Goal: Answer question/provide support: Share knowledge or assist other users

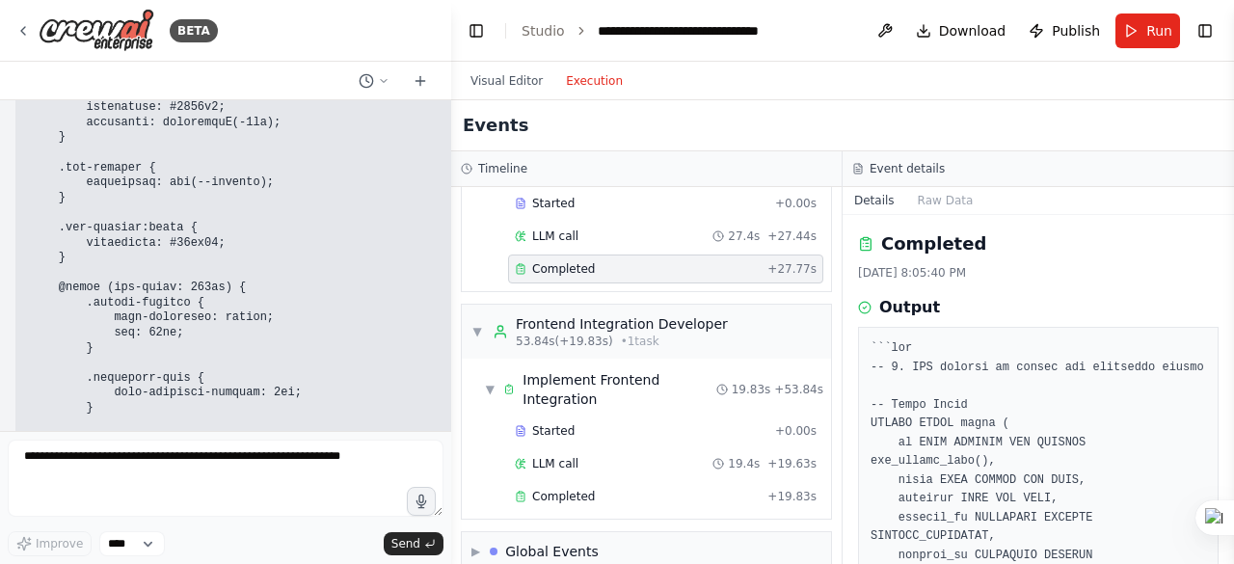
scroll to position [26032, 0]
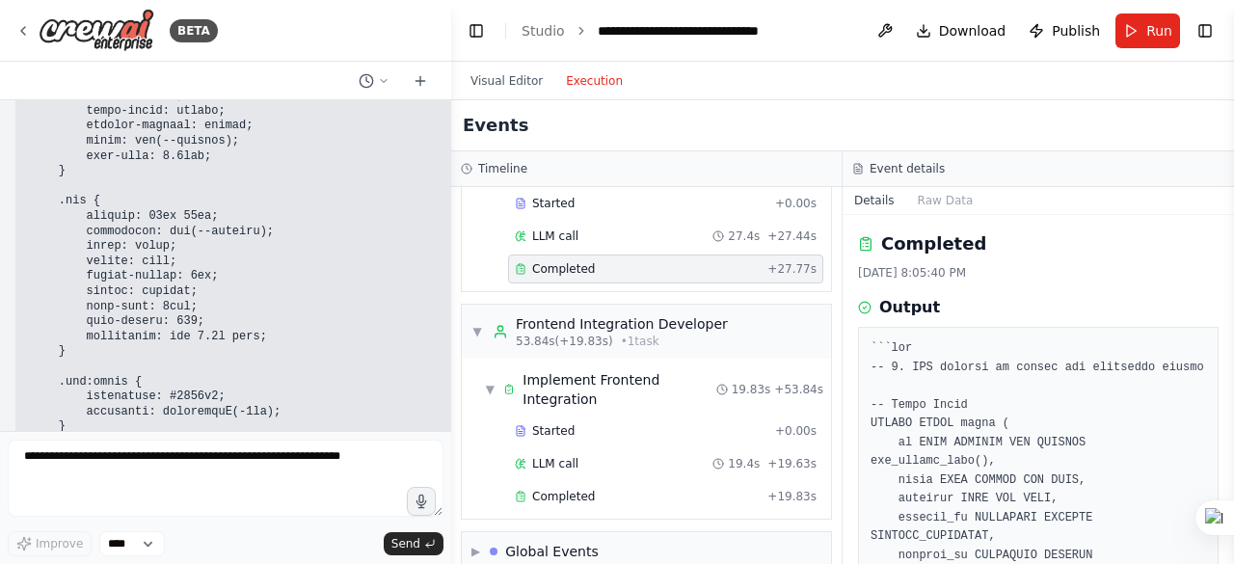
drag, startPoint x: 22, startPoint y: 298, endPoint x: 231, endPoint y: 306, distance: 209.4
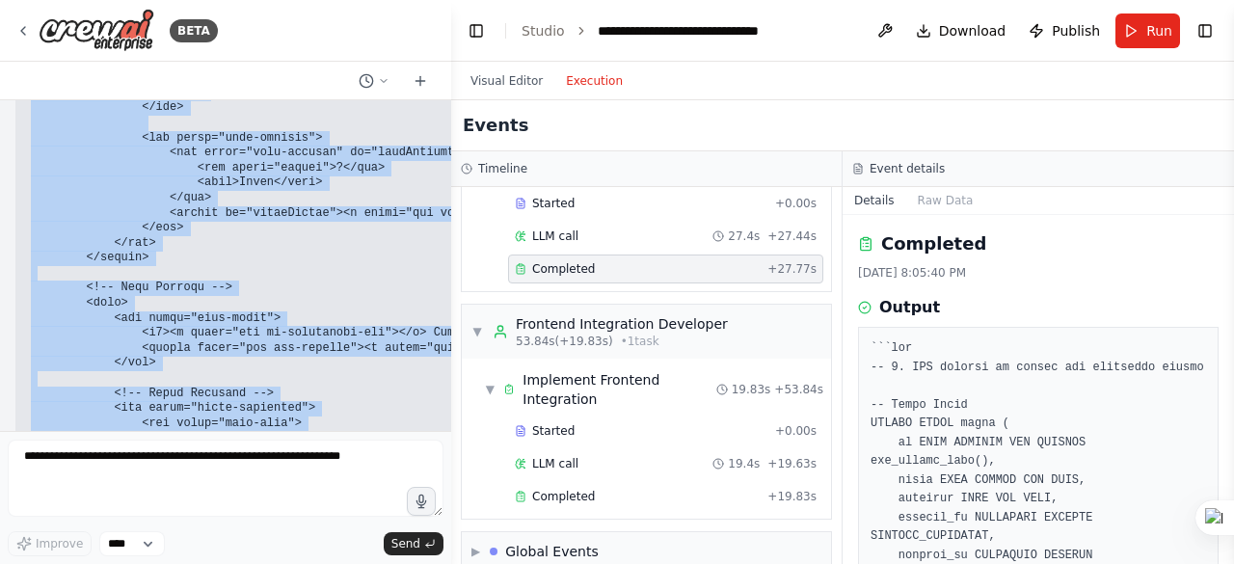
scroll to position [27286, 0]
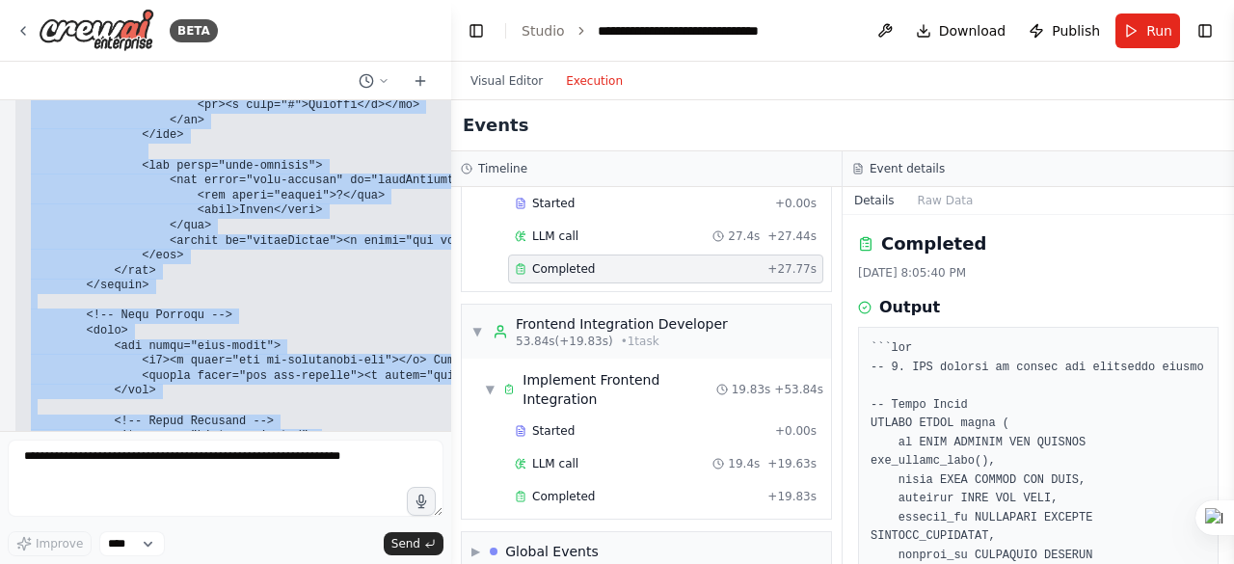
drag, startPoint x: 29, startPoint y: 228, endPoint x: 123, endPoint y: 248, distance: 96.6
copy code "<!DOCTYPE html> <html lang="en"> <head> <meta charset="UTF-8"> <meta name="view…"
click at [13, 262] on div "Hello! I'm the CrewAI assistant. What kind of automation do you want to build? …" at bounding box center [225, 265] width 451 height 331
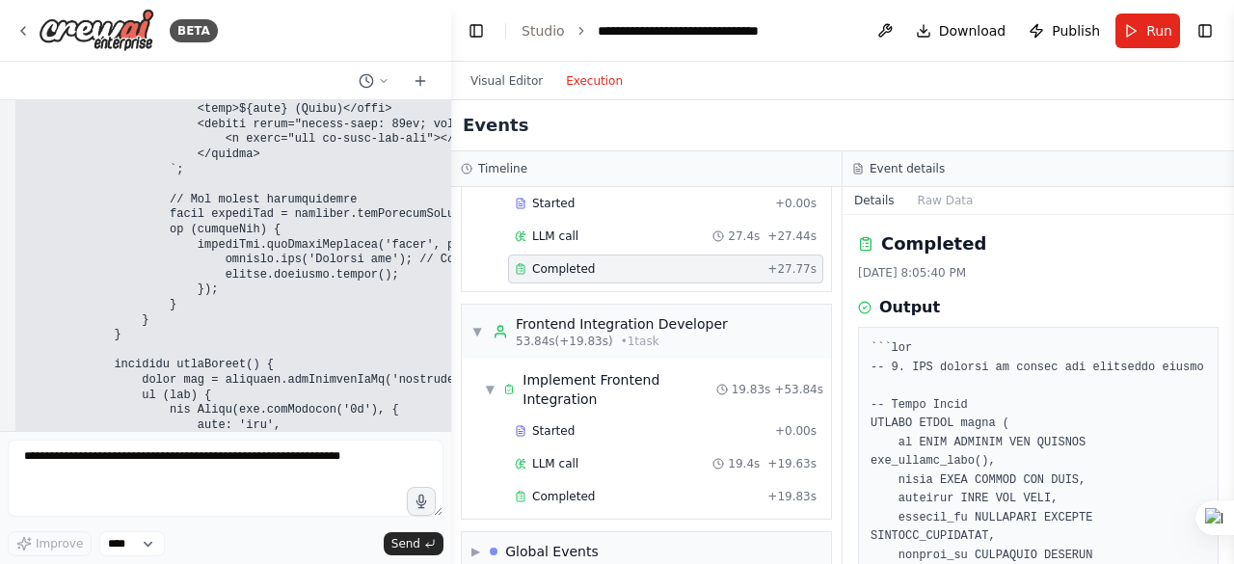
scroll to position [32110, 0]
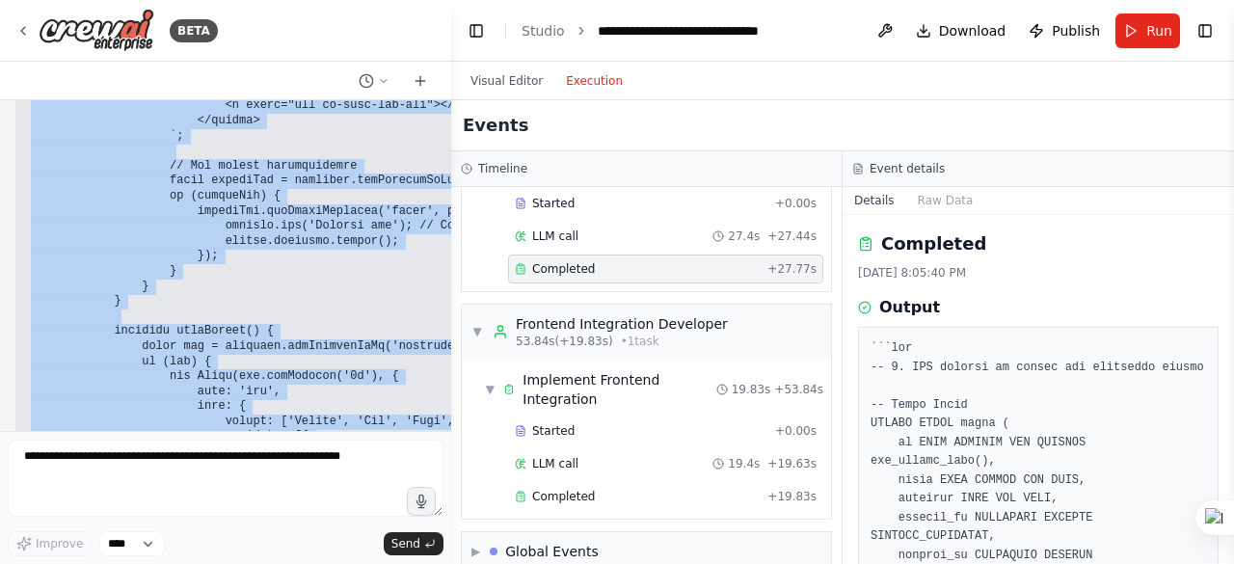
drag, startPoint x: 26, startPoint y: 280, endPoint x: 270, endPoint y: 254, distance: 245.3
copy code "<!-- Dashboard Grid --> <div class="dashboard-grid"> <!-- Analytics Card --> <d…"
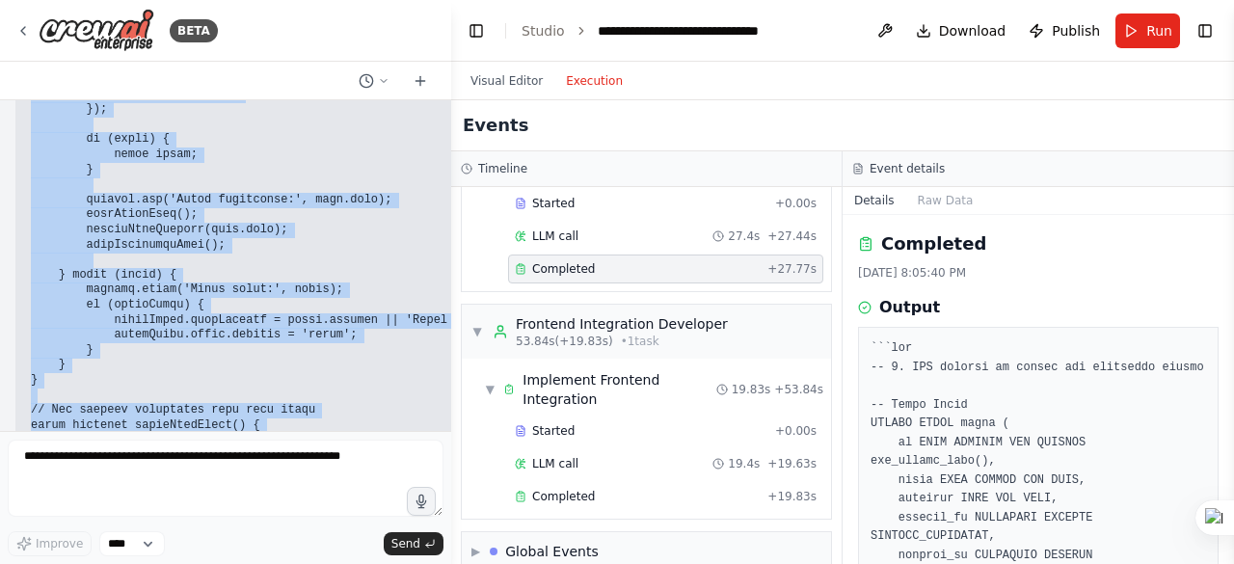
scroll to position [33716, 0]
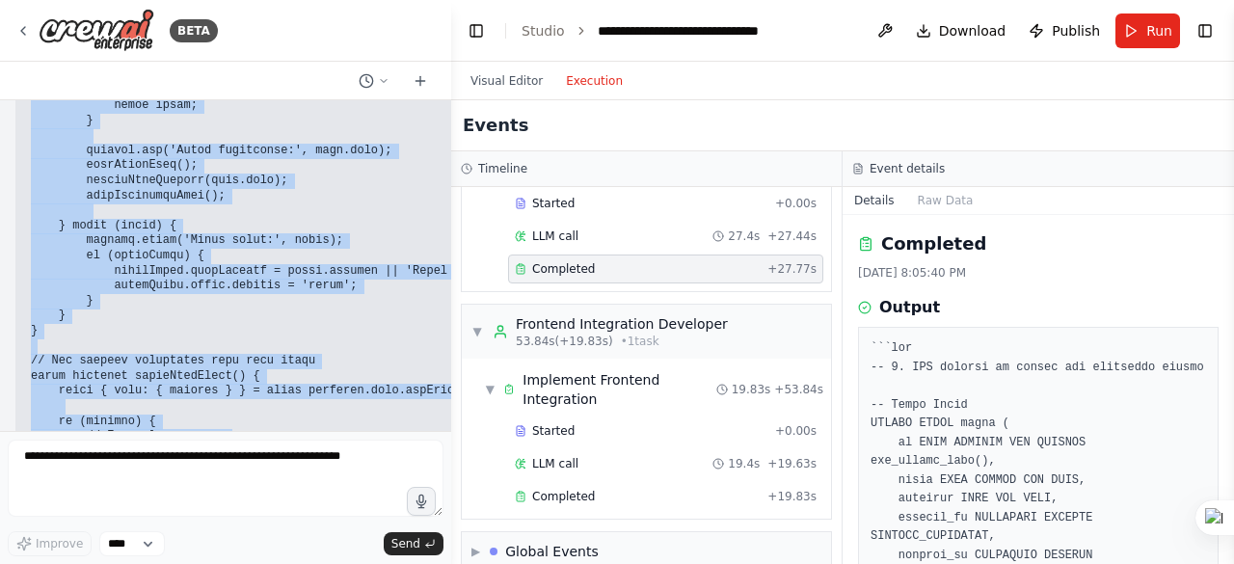
drag, startPoint x: 32, startPoint y: 249, endPoint x: 207, endPoint y: 131, distance: 211.3
click at [207, 131] on pre at bounding box center [280, 331] width 499 height 947
copy code "async function handleLogin() { console.log('Handling real Supabase login'); con…"
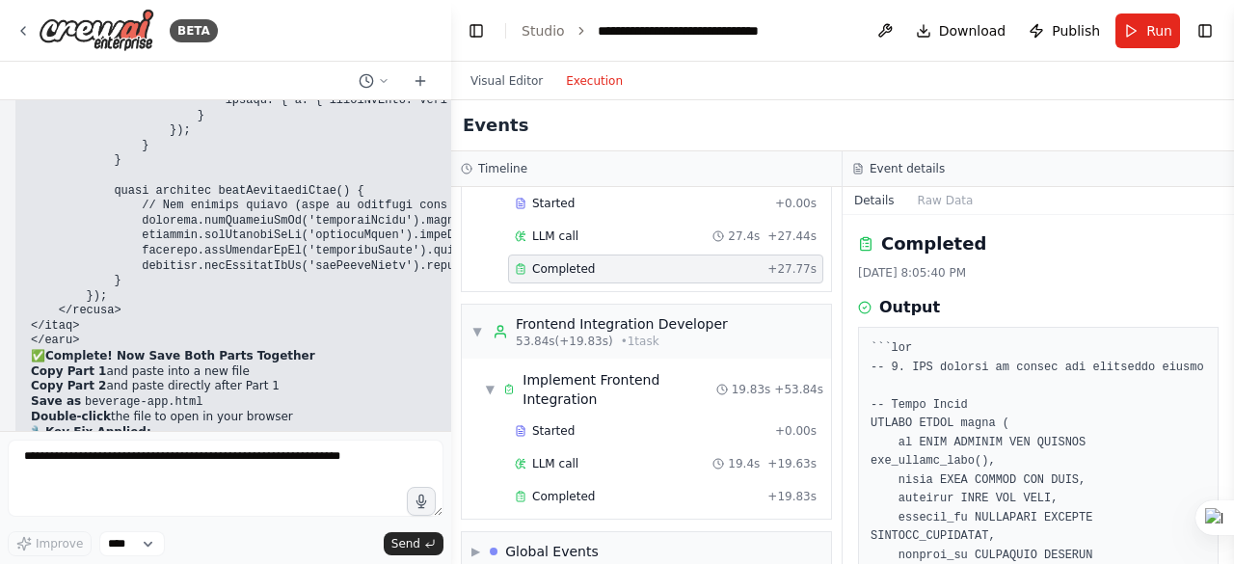
scroll to position [32656, 0]
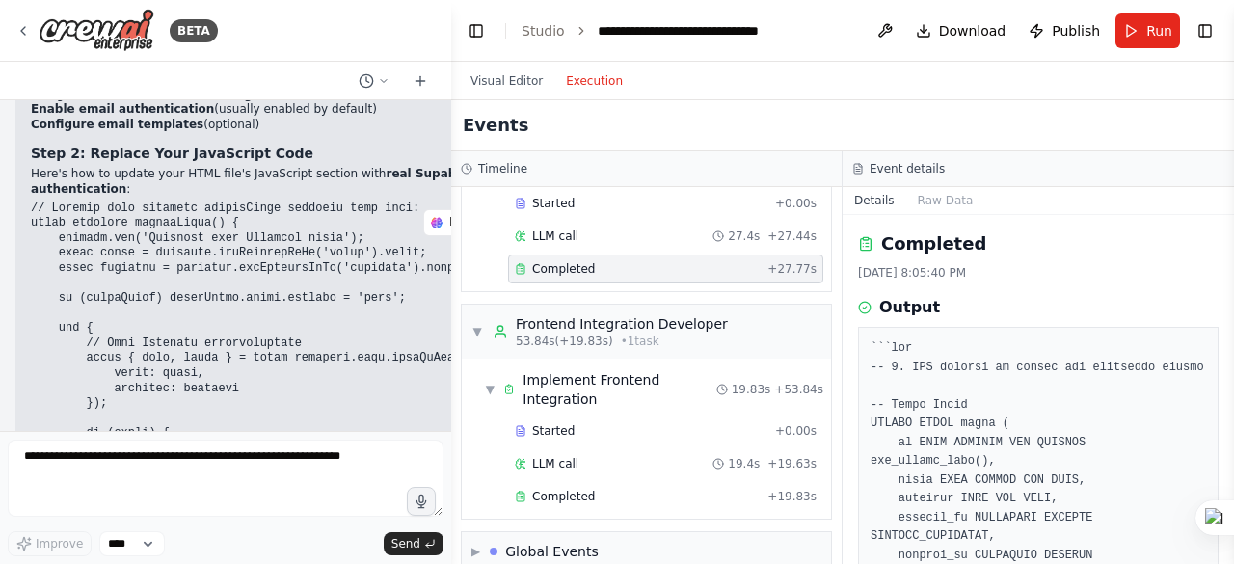
scroll to position [33331, 0]
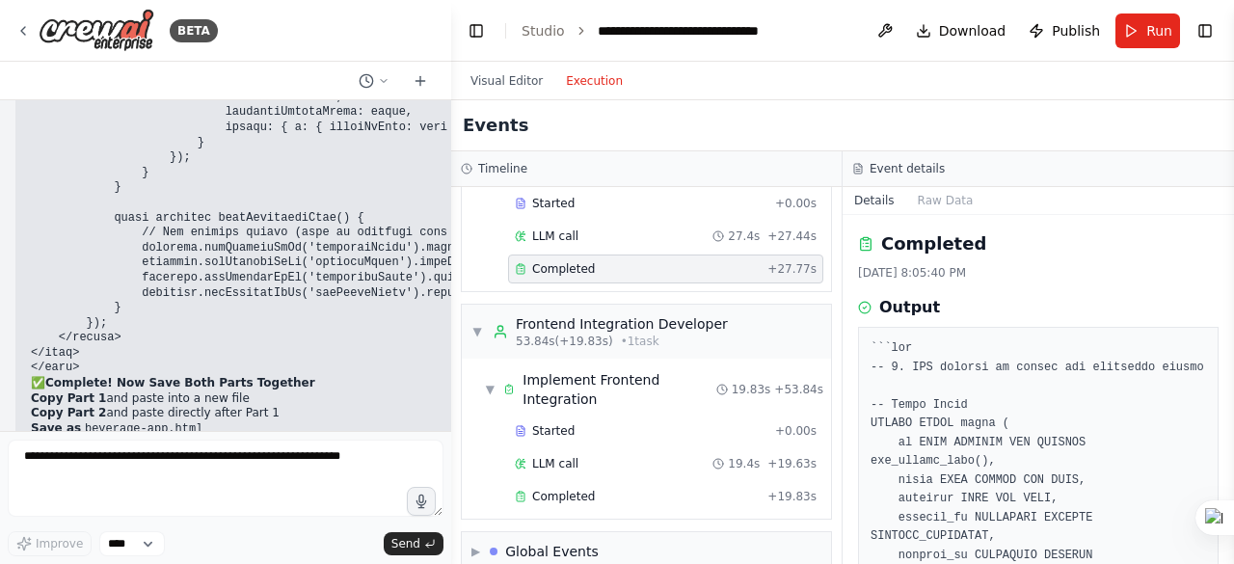
scroll to position [32656, 0]
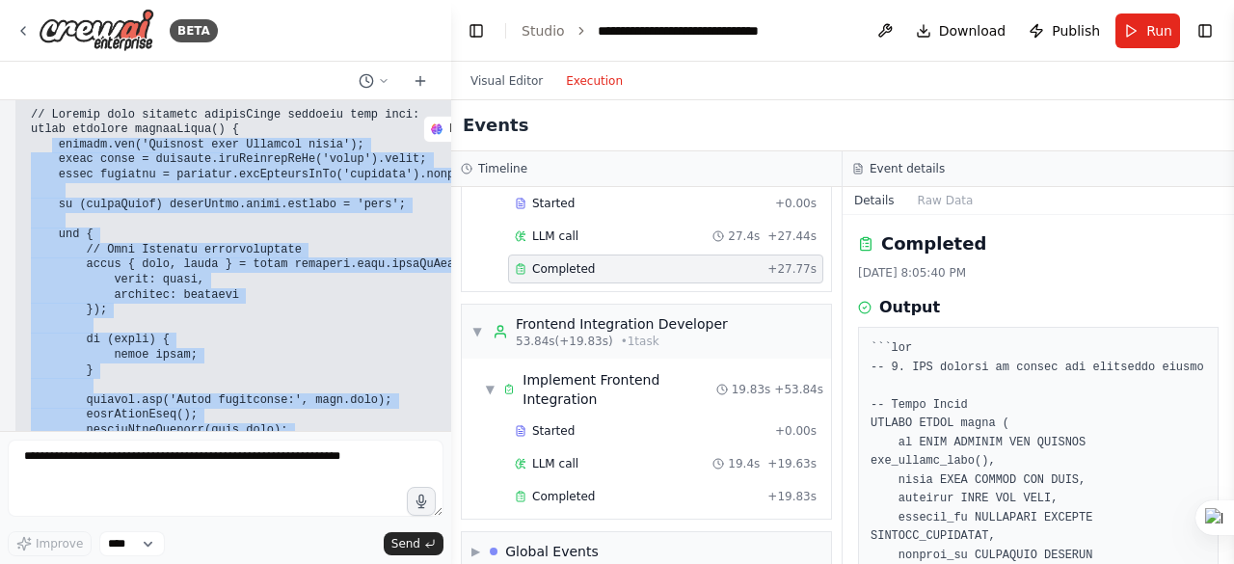
scroll to position [33483, 0]
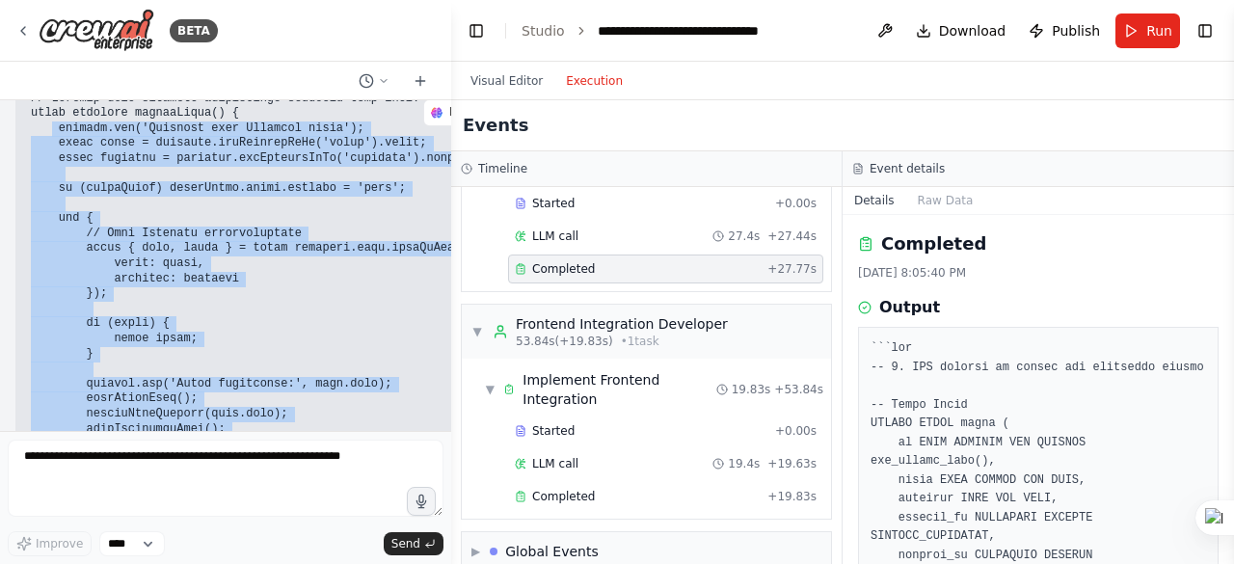
drag, startPoint x: 48, startPoint y: 295, endPoint x: 232, endPoint y: 361, distance: 195.5
click at [232, 361] on pre at bounding box center [280, 565] width 499 height 947
copy code "console.log('Handling real Supabase login'); const email = document.getElementB…"
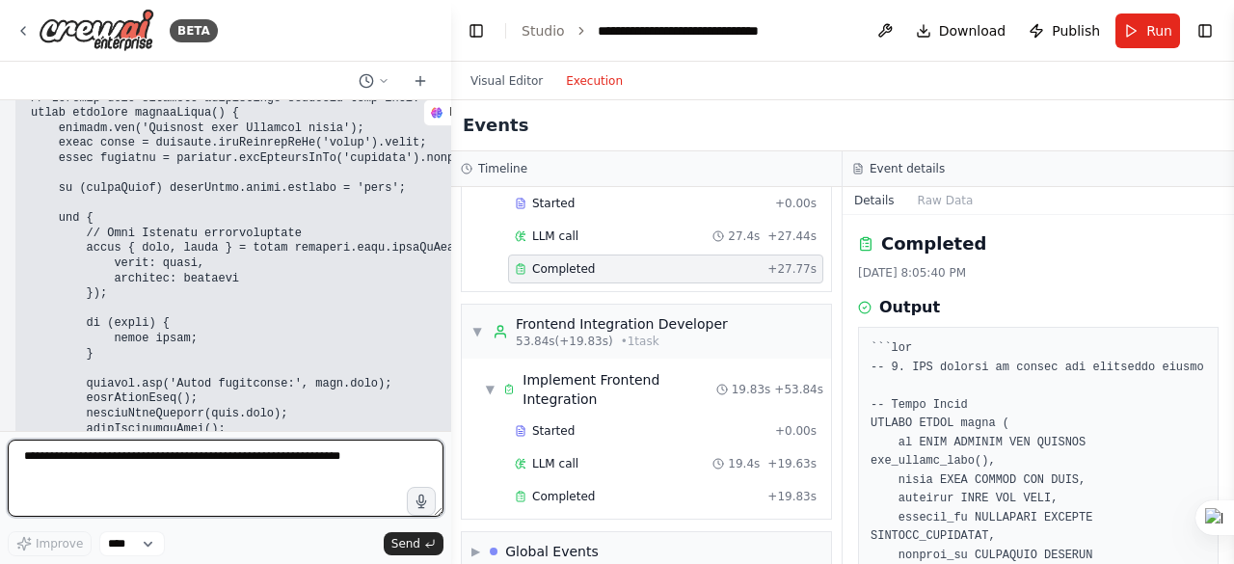
drag, startPoint x: 103, startPoint y: 445, endPoint x: 147, endPoint y: 409, distance: 56.8
click at [103, 445] on textarea at bounding box center [226, 478] width 436 height 77
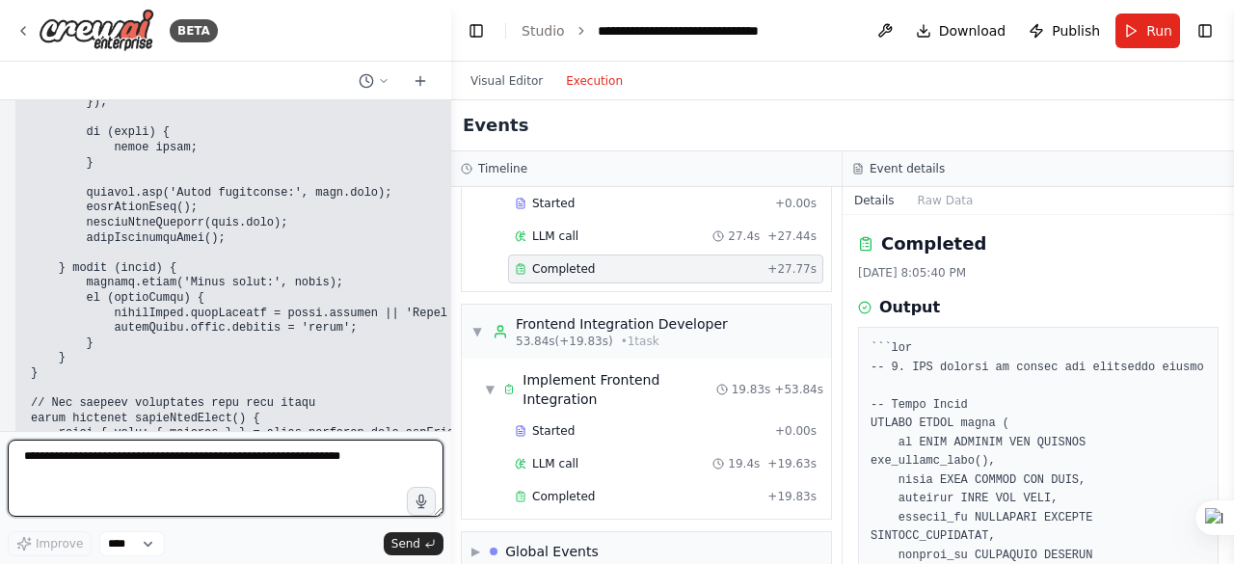
scroll to position [33676, 0]
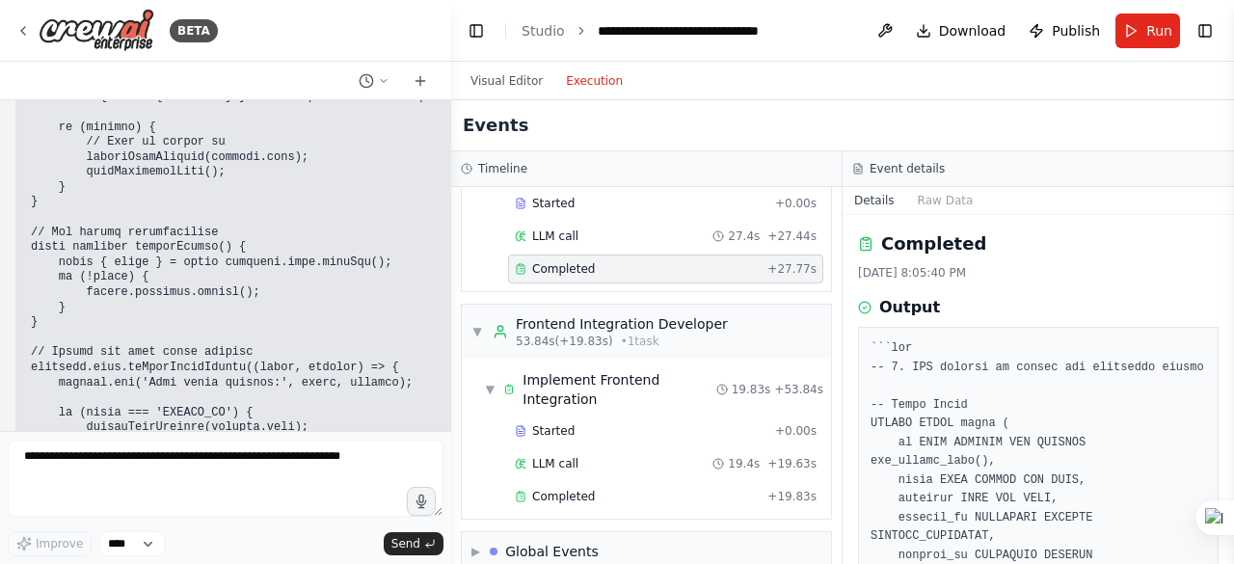
scroll to position [34035, 0]
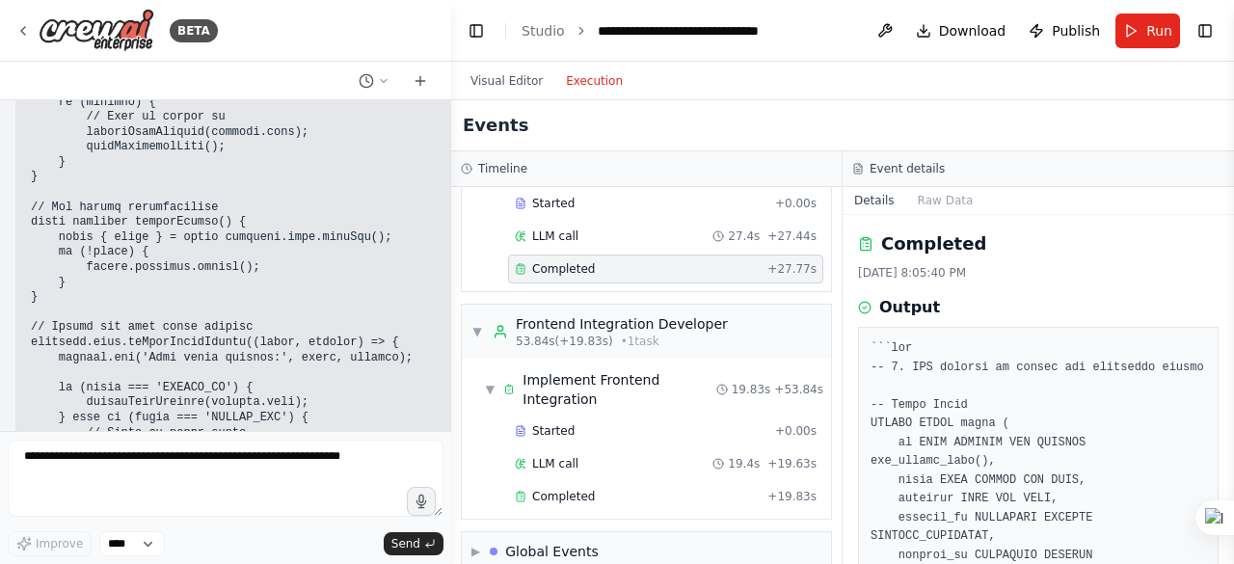
drag, startPoint x: 28, startPoint y: 246, endPoint x: 272, endPoint y: 203, distance: 247.6
click at [272, 203] on div "▶ Thought process 🔐 Implementing Real Supabase Authentication Great! Let me hel…" at bounding box center [280, 175] width 530 height 1813
copy code "async function handleSignup() { const email = document.getElementById('email').…"
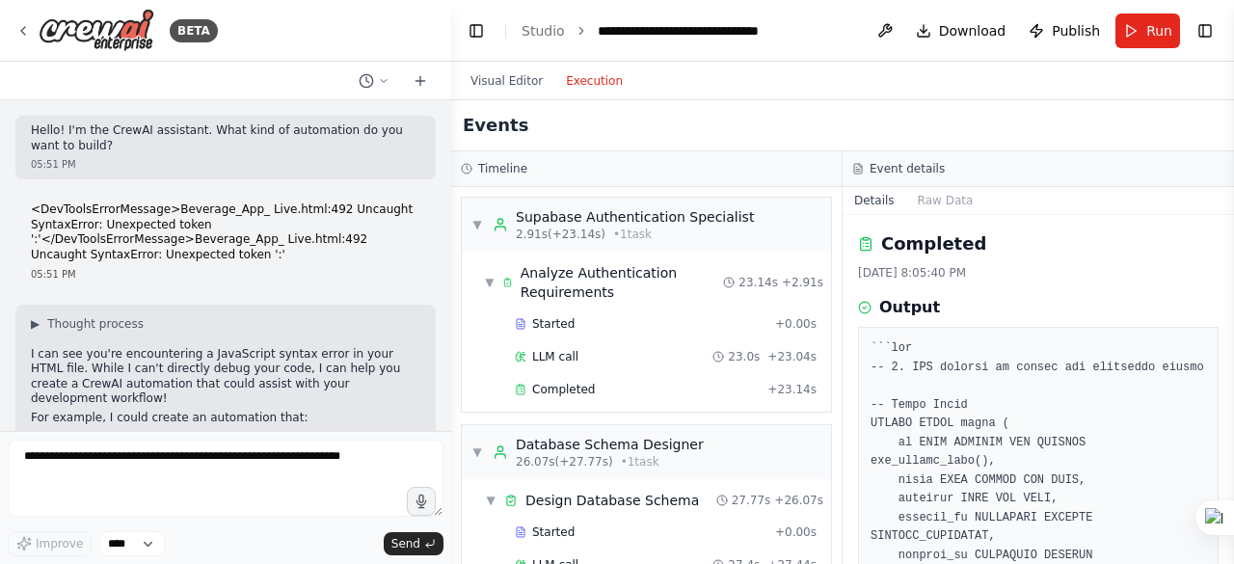
scroll to position [329, 0]
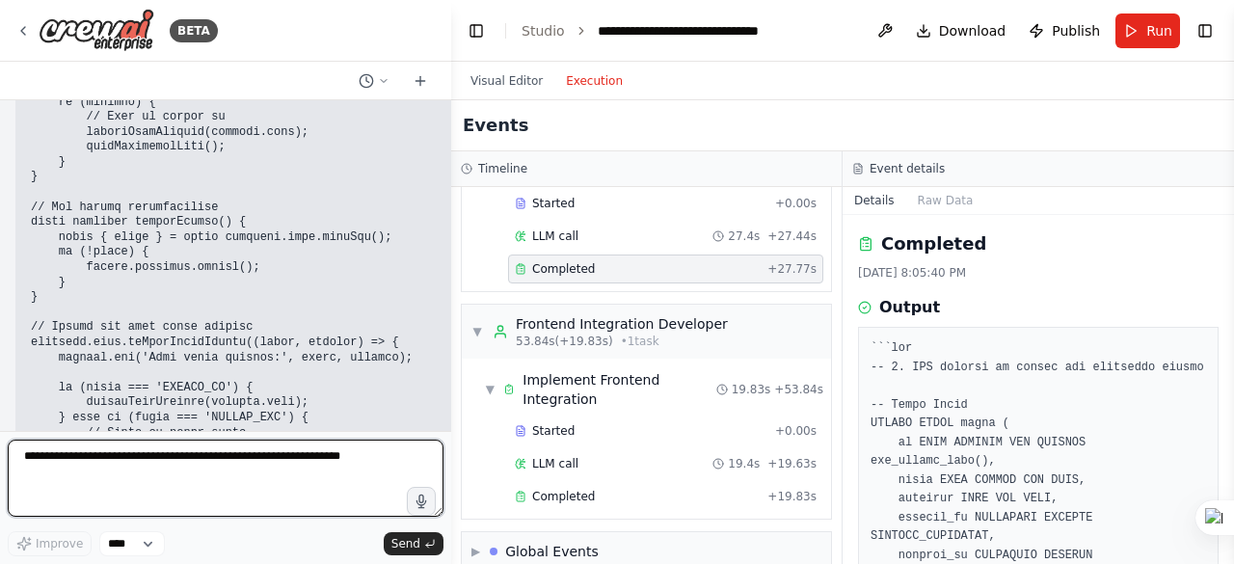
click at [44, 458] on textarea at bounding box center [226, 478] width 436 height 77
paste textarea "**********"
type textarea "**********"
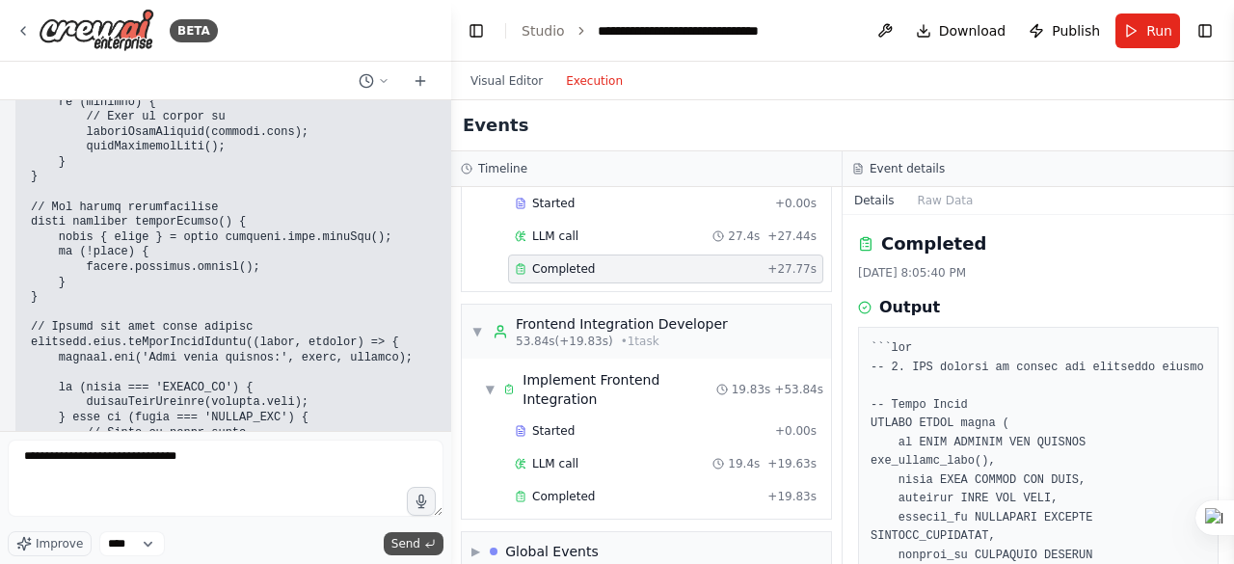
click at [407, 545] on span "Send" at bounding box center [405, 543] width 29 height 15
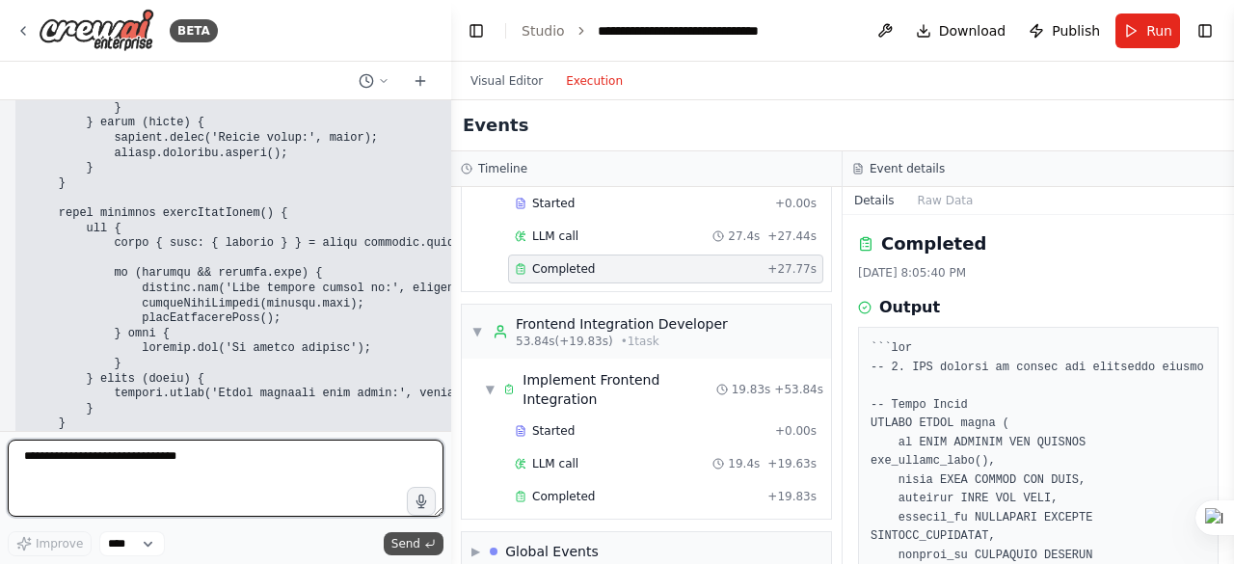
scroll to position [38779, 0]
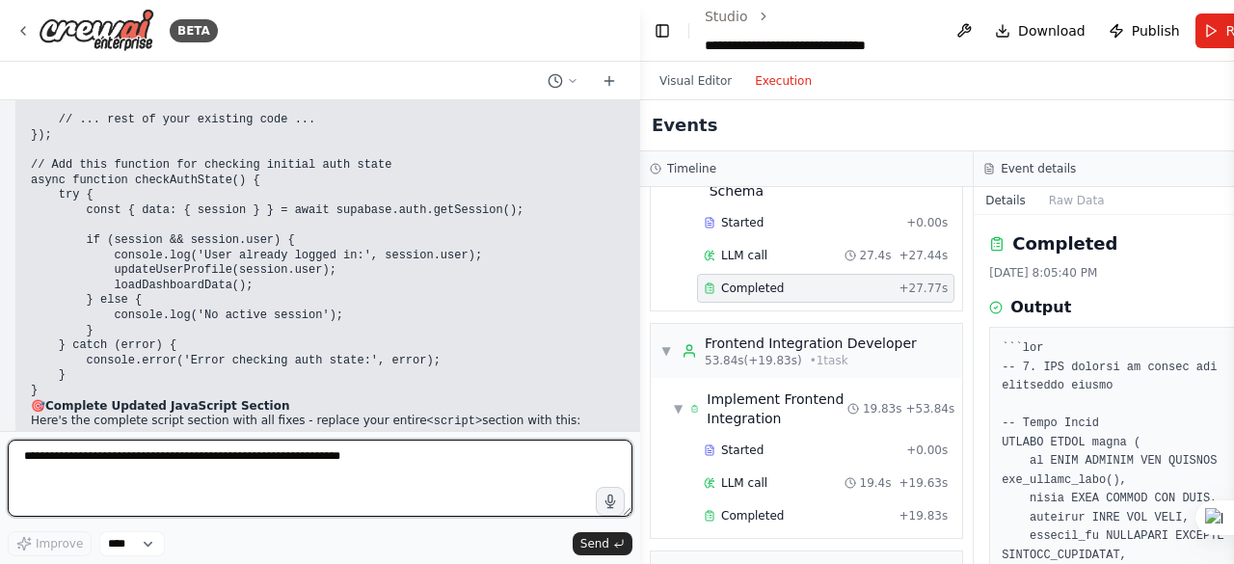
scroll to position [34925, 0]
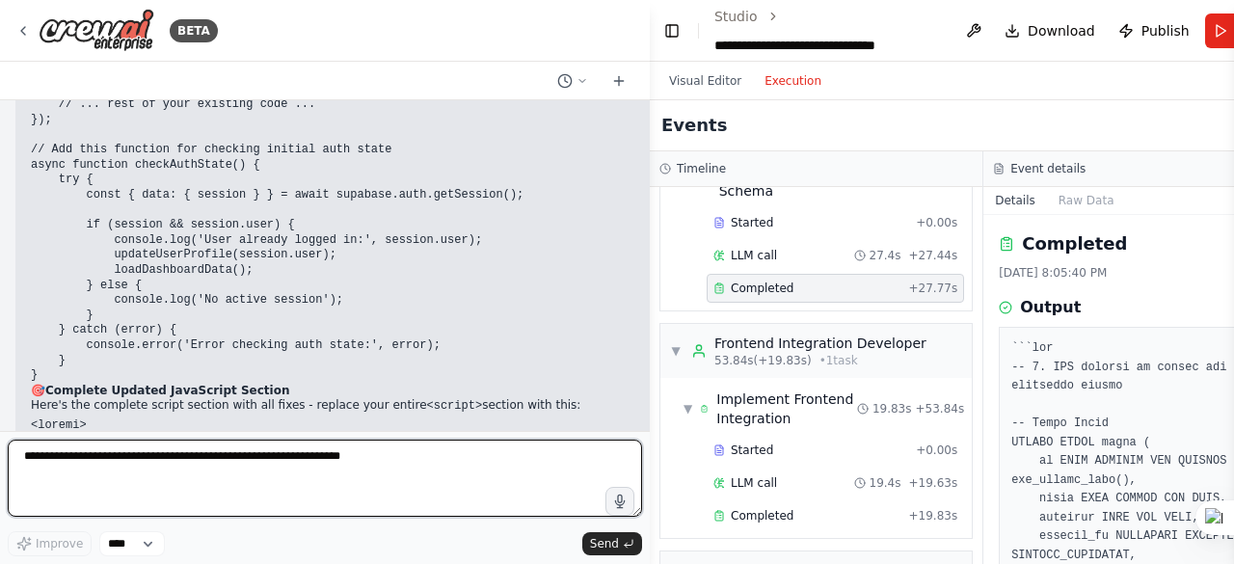
drag, startPoint x: 489, startPoint y: 202, endPoint x: 650, endPoint y: 227, distance: 163.0
click at [650, 227] on div "BETA Hello! I'm the CrewAI assistant. What kind of automation do you want to bu…" at bounding box center [617, 282] width 1234 height 564
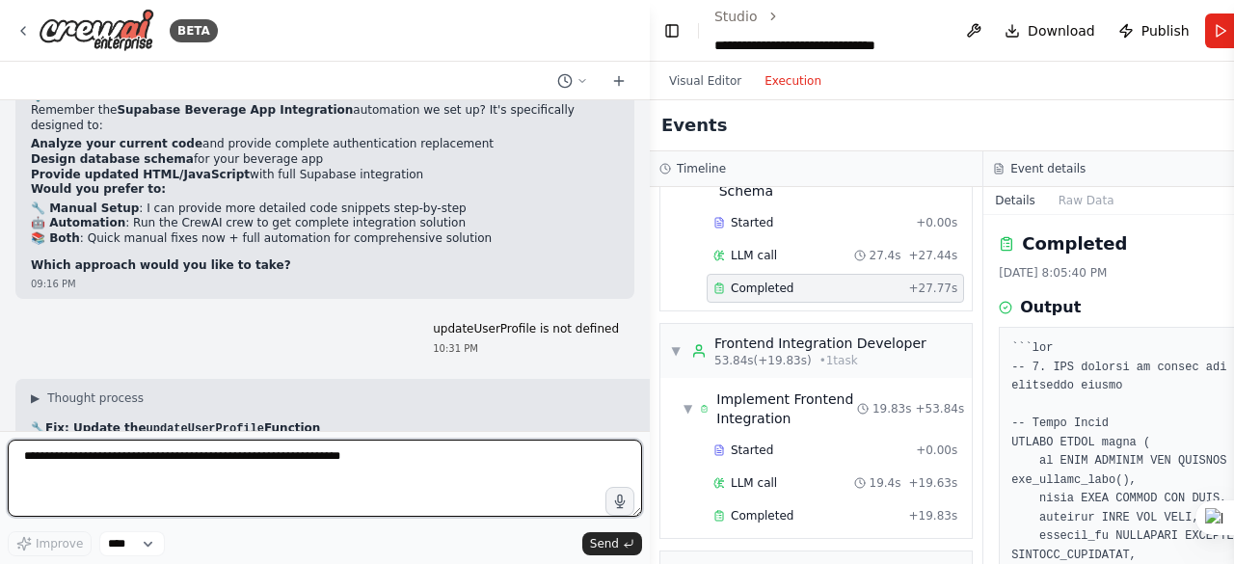
scroll to position [33672, 0]
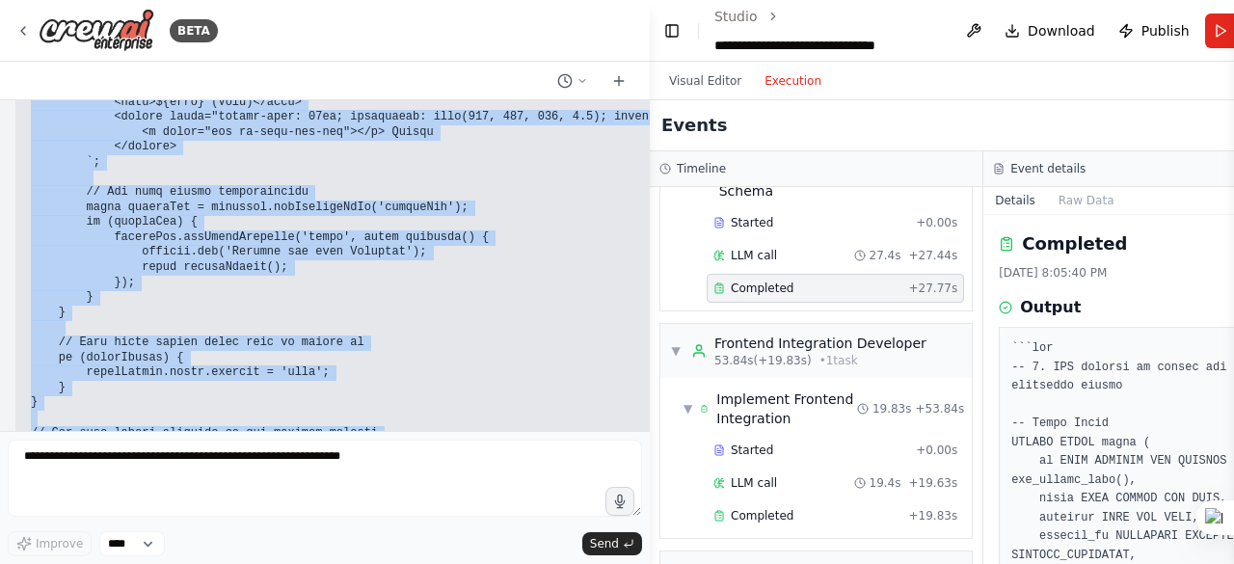
scroll to position [34193, 0]
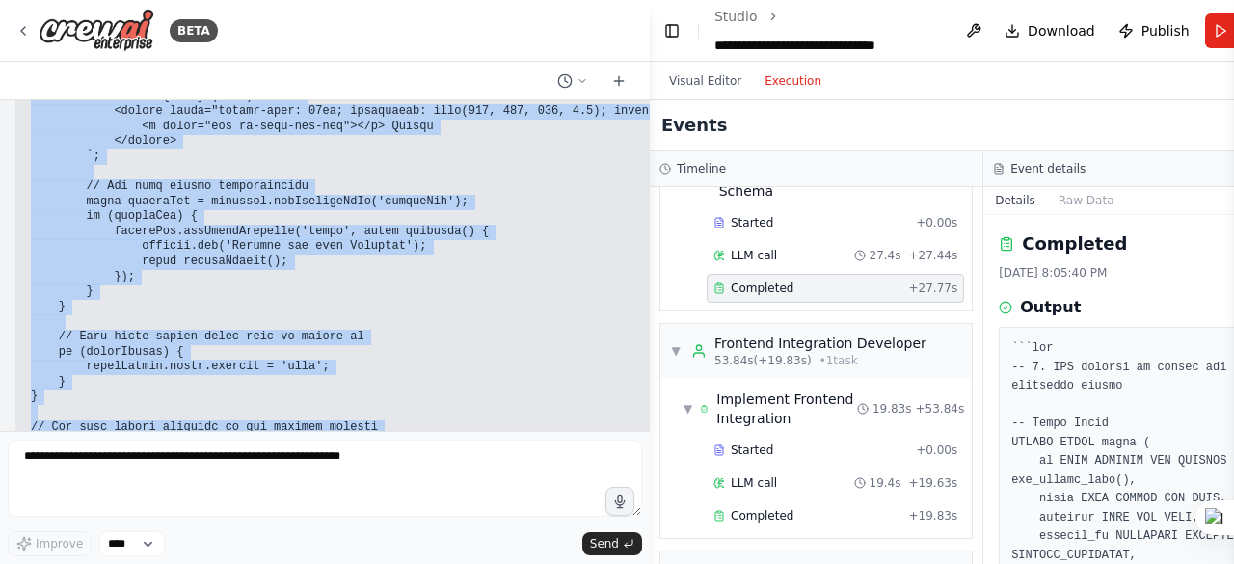
drag, startPoint x: 54, startPoint y: 226, endPoint x: 278, endPoint y: 380, distance: 271.7
click at [278, 380] on pre at bounding box center [850, 285] width 1638 height 722
copy code "console.log('Updating user profile with real Supabase user:', user); // Extract…"
click at [415, 352] on pre at bounding box center [850, 285] width 1638 height 722
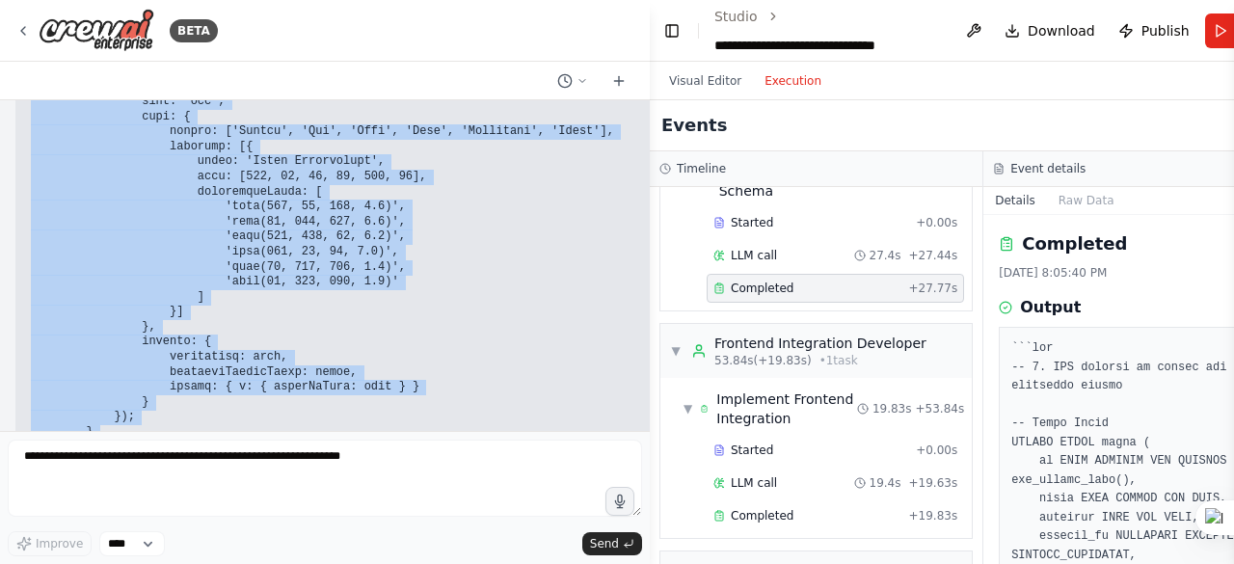
scroll to position [37998, 0]
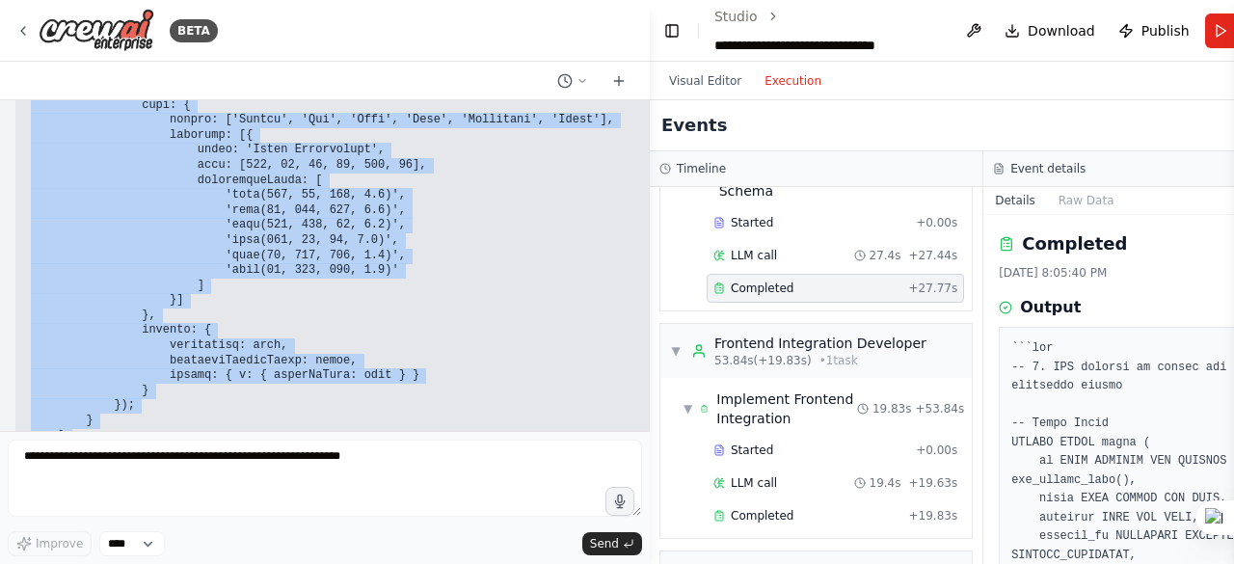
drag, startPoint x: 51, startPoint y: 257, endPoint x: 183, endPoint y: 295, distance: 137.4
copy code "// FIXED SUPABASE CREDENTIALS WITH PROPER QUOTES const SUPABASE_URL = "https://…"
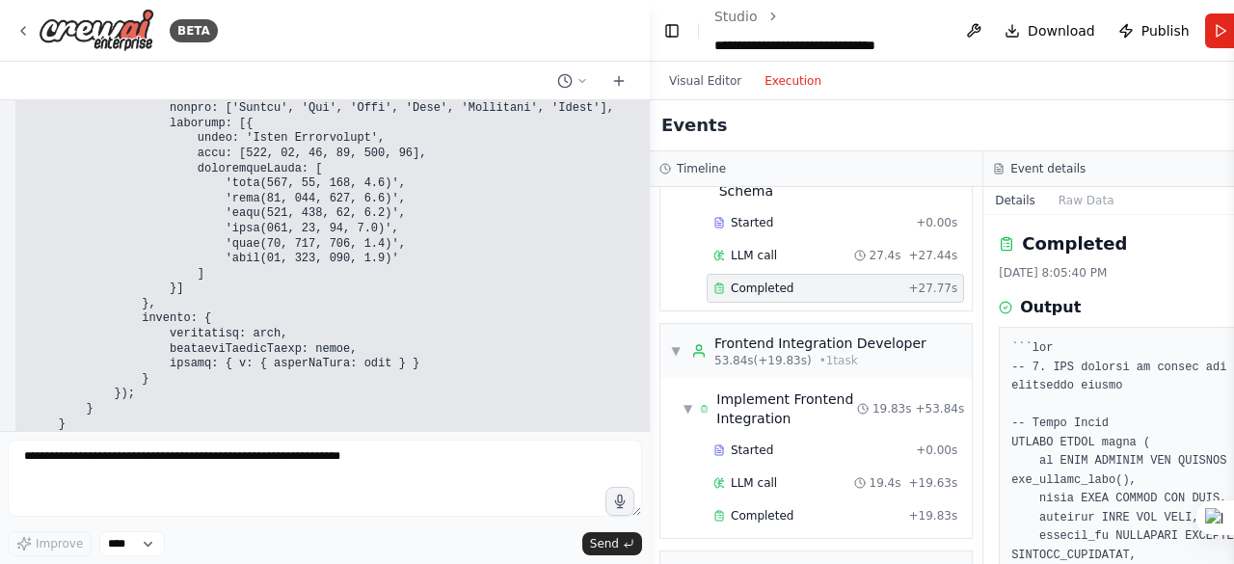
scroll to position [38011, 0]
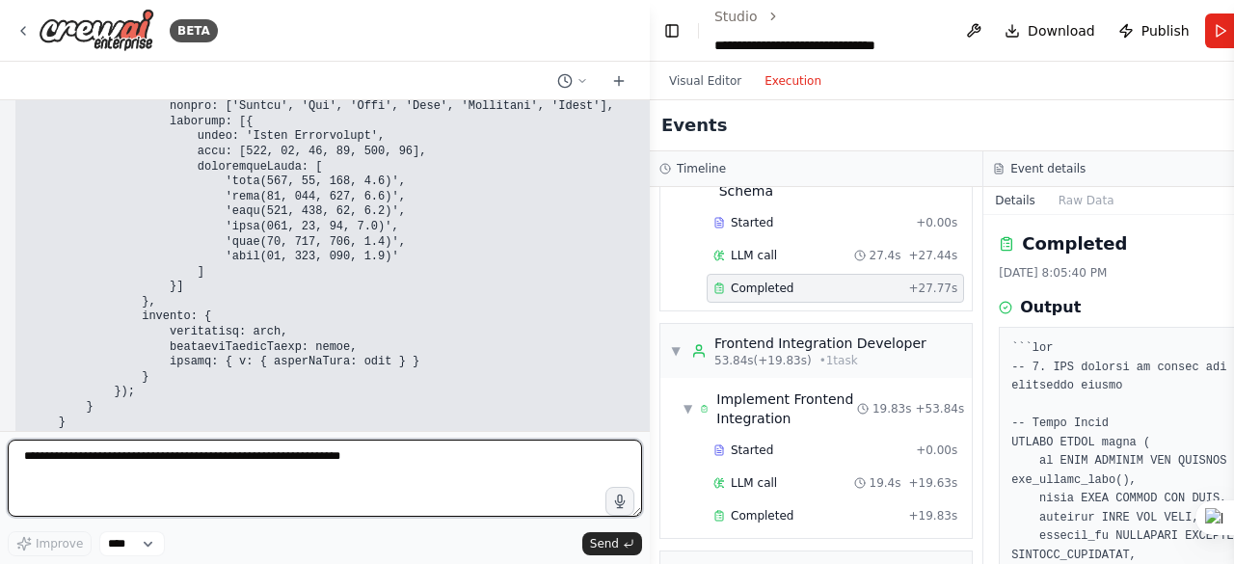
click at [62, 452] on textarea at bounding box center [325, 478] width 634 height 77
click at [378, 457] on textarea "**********" at bounding box center [325, 478] width 634 height 77
type textarea "**********"
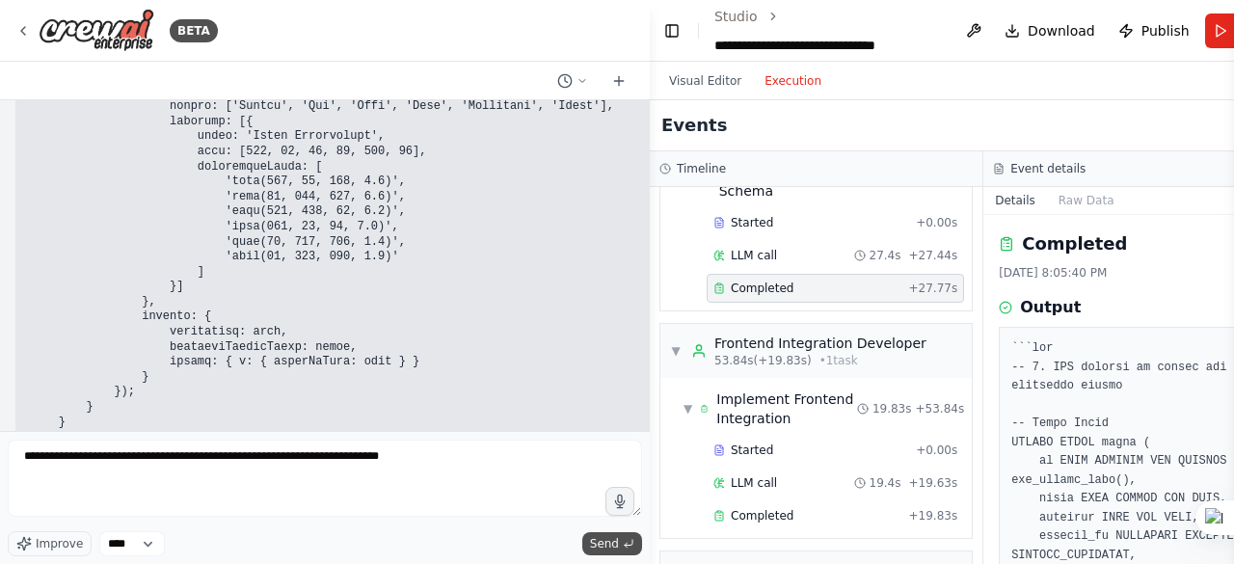
click at [613, 542] on span "Send" at bounding box center [604, 543] width 29 height 15
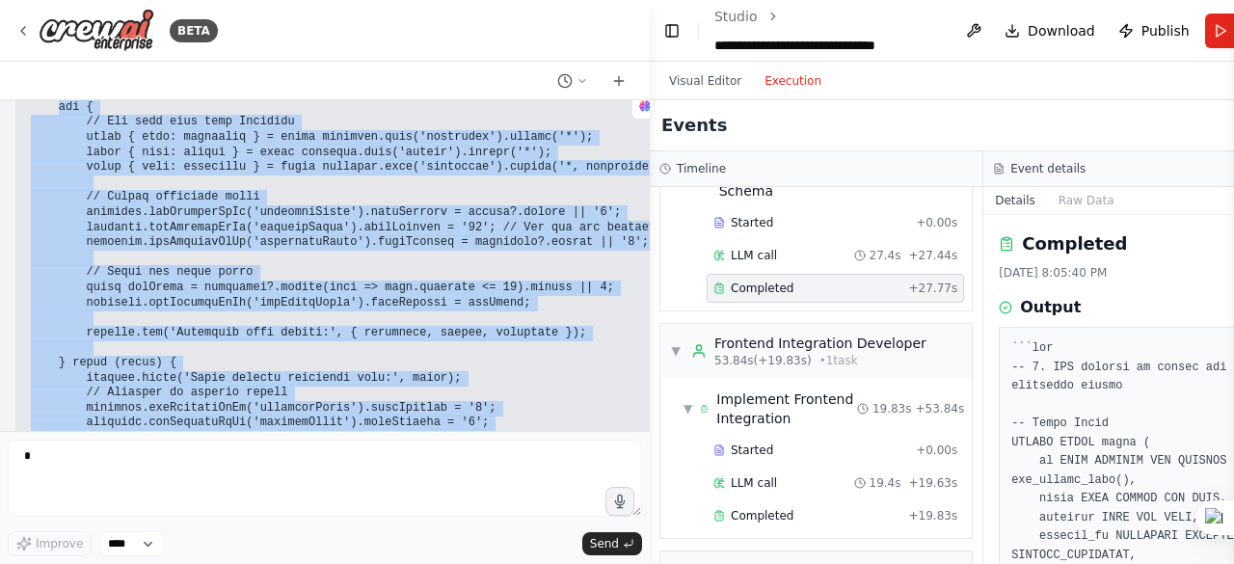
scroll to position [40032, 0]
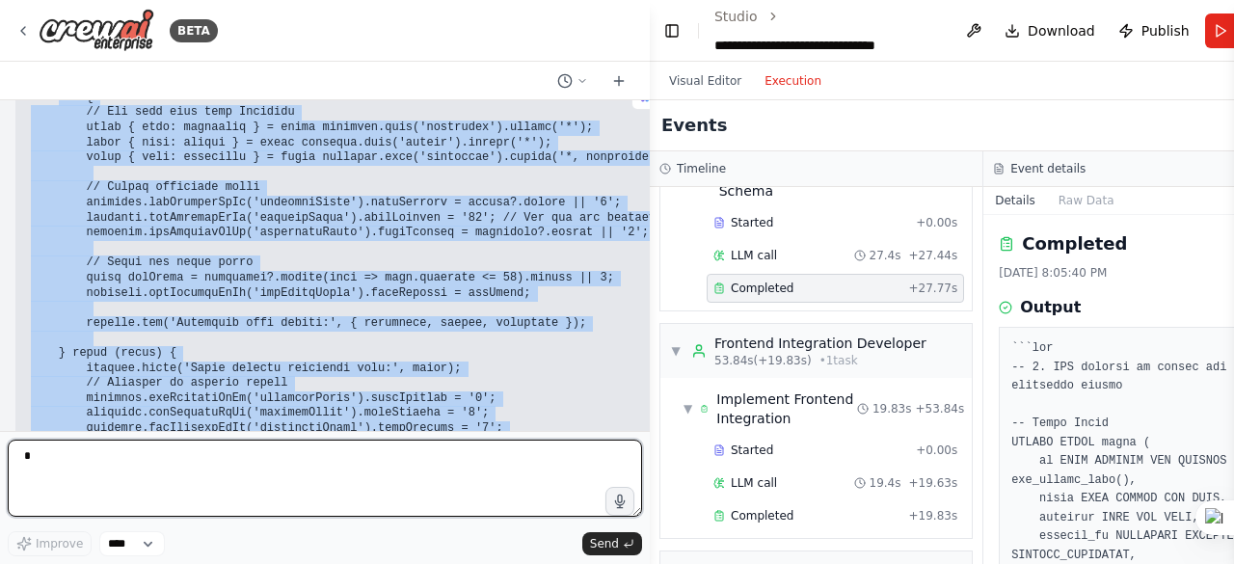
click at [69, 459] on textarea at bounding box center [325, 478] width 634 height 77
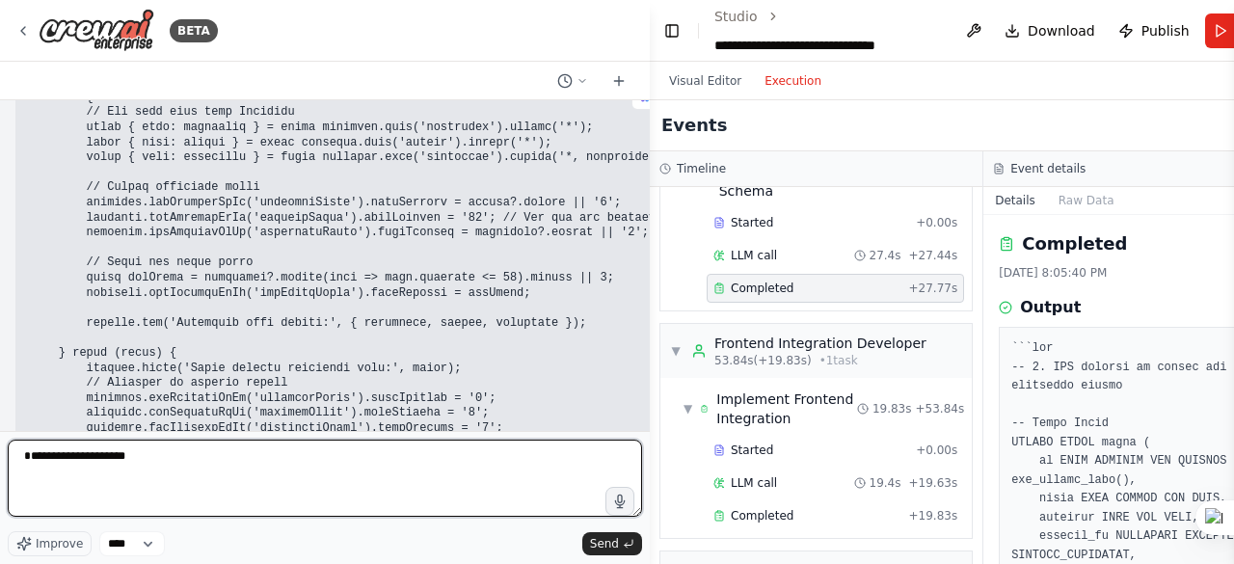
type textarea "**********"
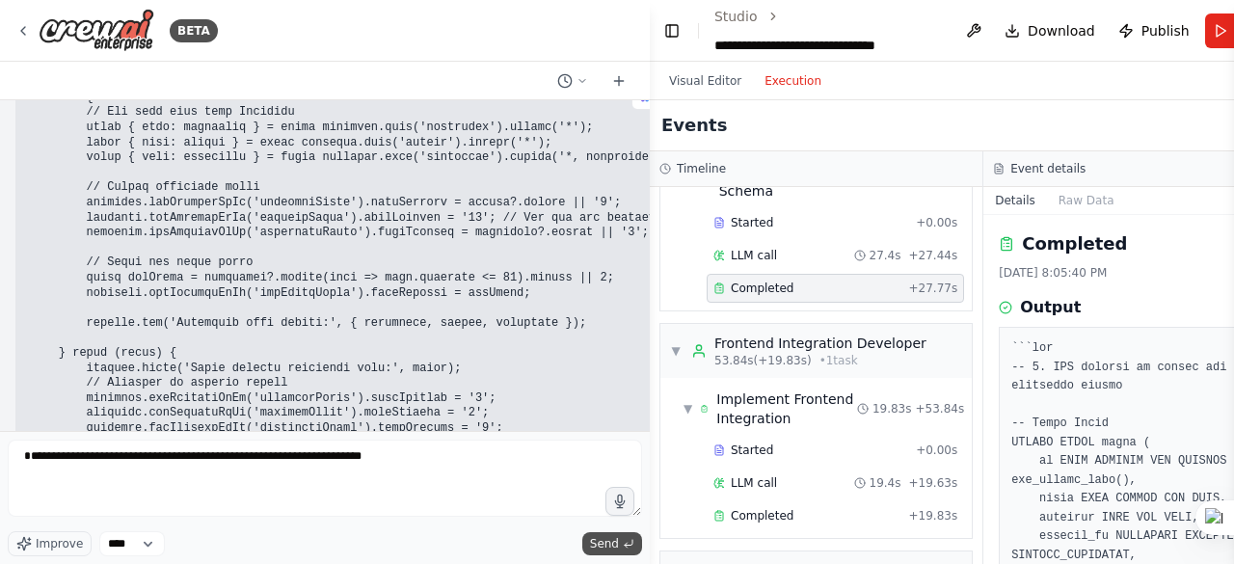
type textarea "**********"
click at [593, 539] on span "Send" at bounding box center [604, 543] width 29 height 15
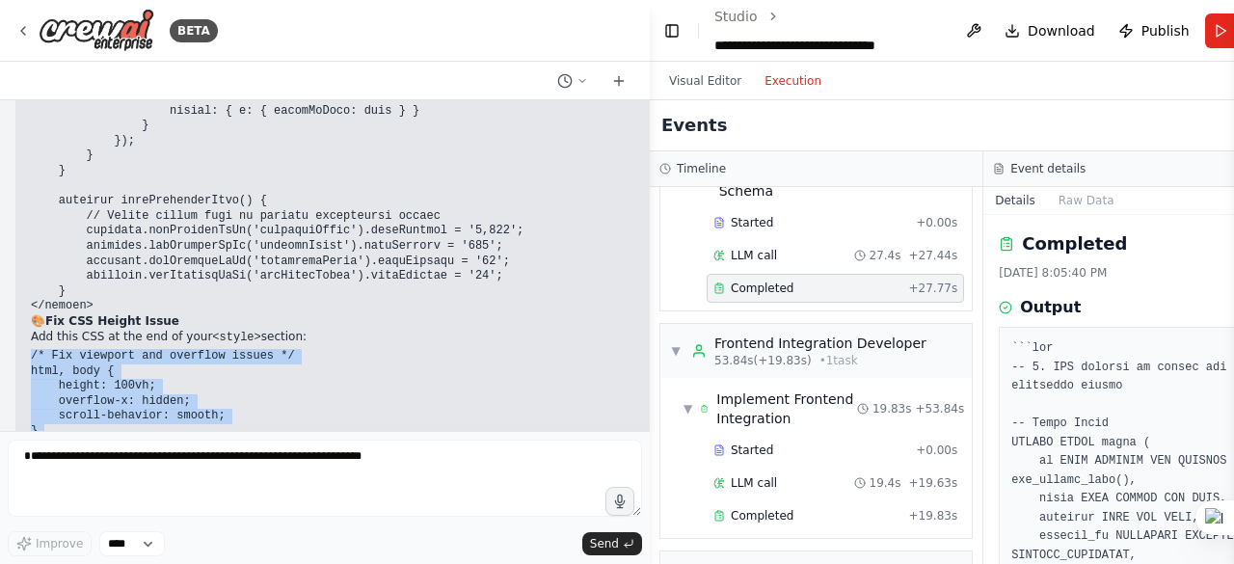
scroll to position [43637, 0]
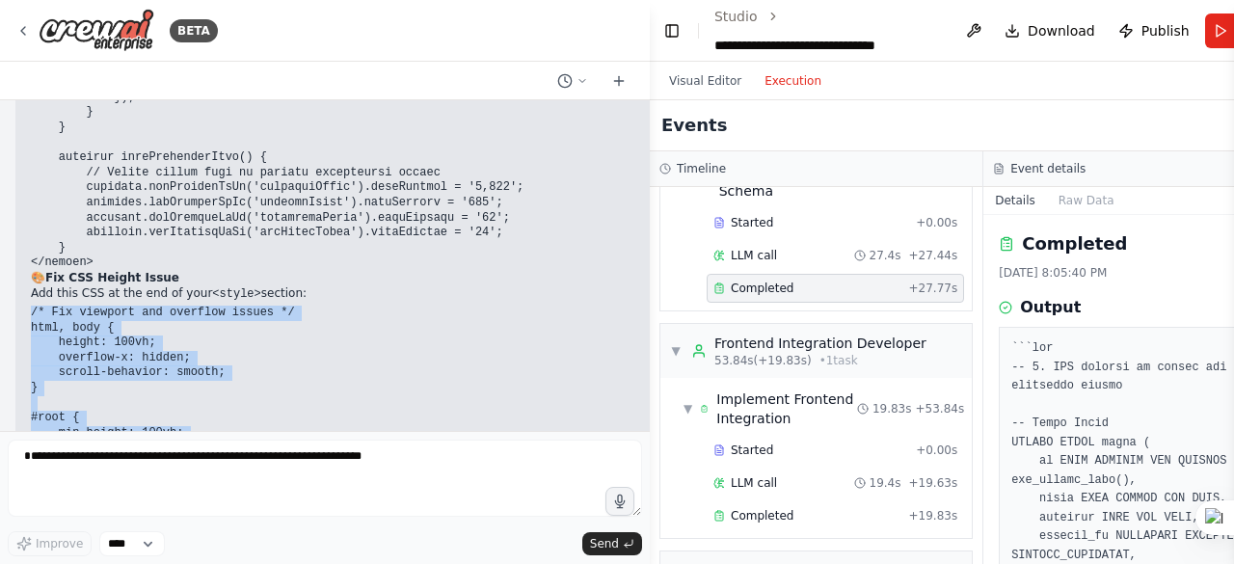
drag, startPoint x: 31, startPoint y: 254, endPoint x: 241, endPoint y: 367, distance: 239.0
click at [241, 367] on pre "/* Fix viewport and overflow issues */ html, body { height: 100vh; overflow-x: …" at bounding box center [850, 471] width 1638 height 331
copy code "/* Fix viewport and overflow issues */ html, body { height: 100vh; overflow-x: …"
click at [161, 306] on pre "/* Fix viewport and overflow issues */ html, body { height: 100vh; overflow-x: …" at bounding box center [850, 471] width 1638 height 331
click at [222, 306] on pre "/* Fix viewport and overflow issues */ html, body { height: 100vh; overflow-x: …" at bounding box center [850, 471] width 1638 height 331
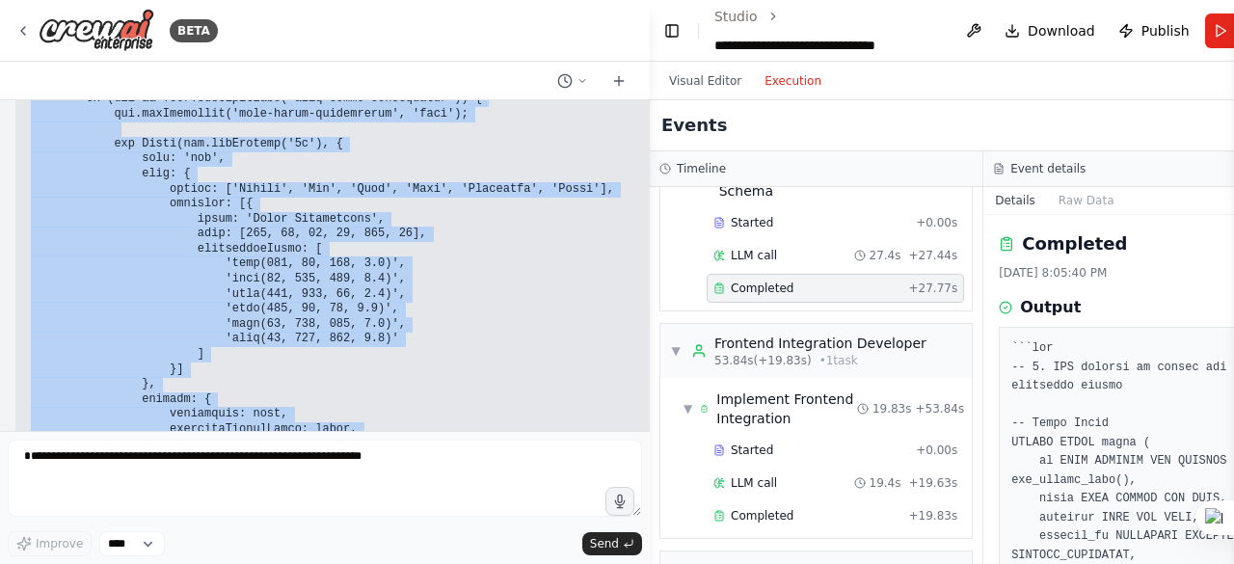
scroll to position [43396, 0]
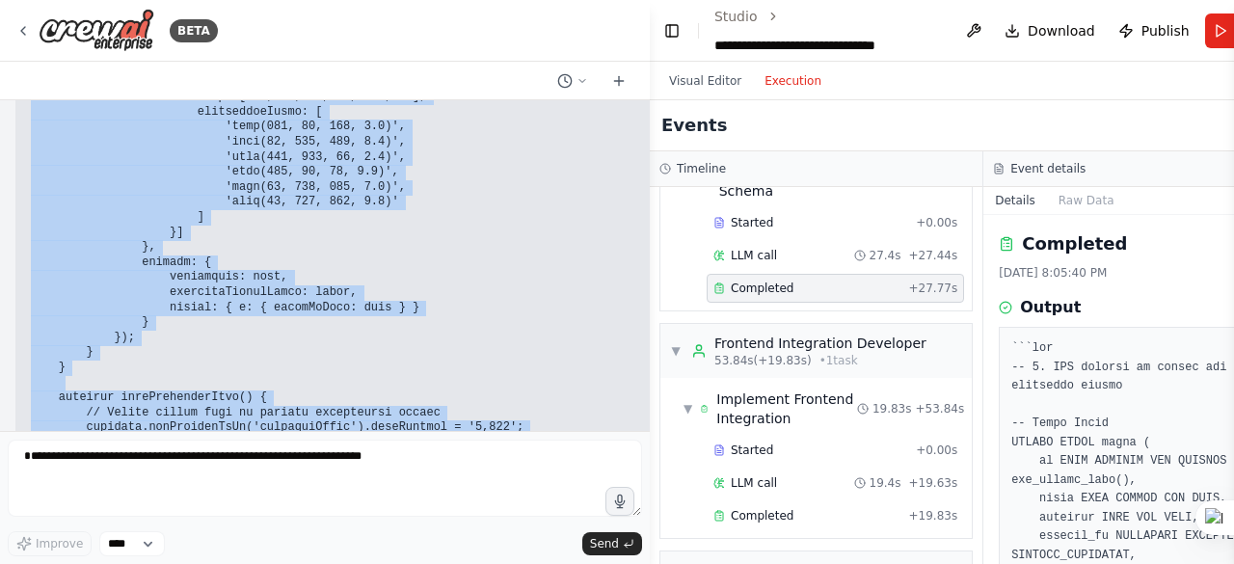
drag, startPoint x: 31, startPoint y: 272, endPoint x: 270, endPoint y: 244, distance: 240.8
copy code "<script> const SUPABASE_URL = "https://csqehkqpcfntapqirjyi.supabase.co"; const…"
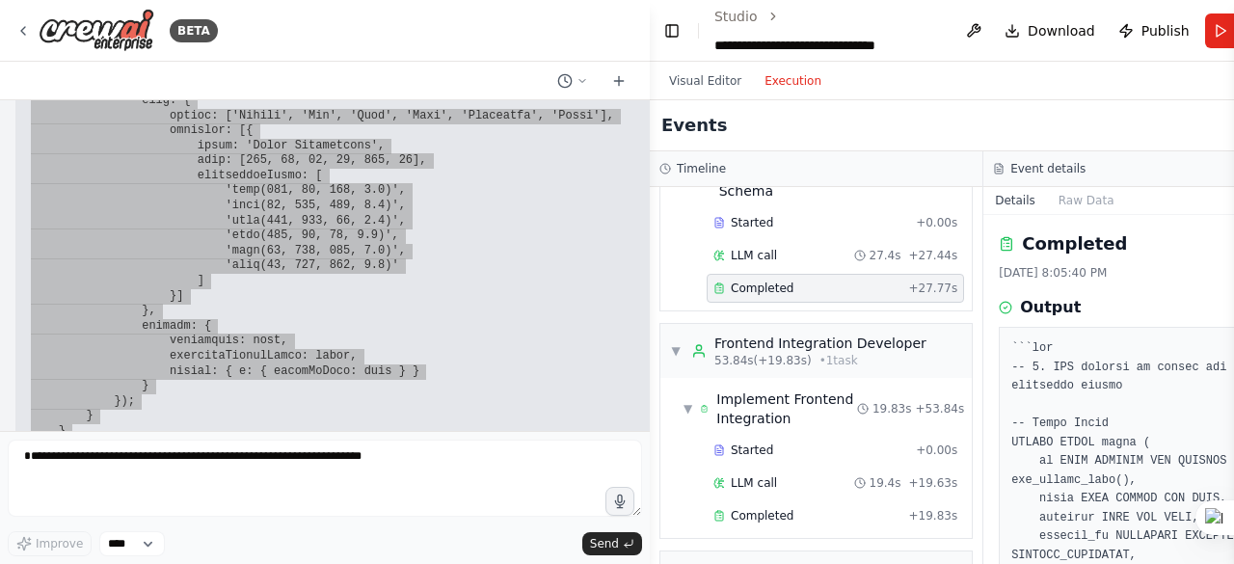
scroll to position [43300, 0]
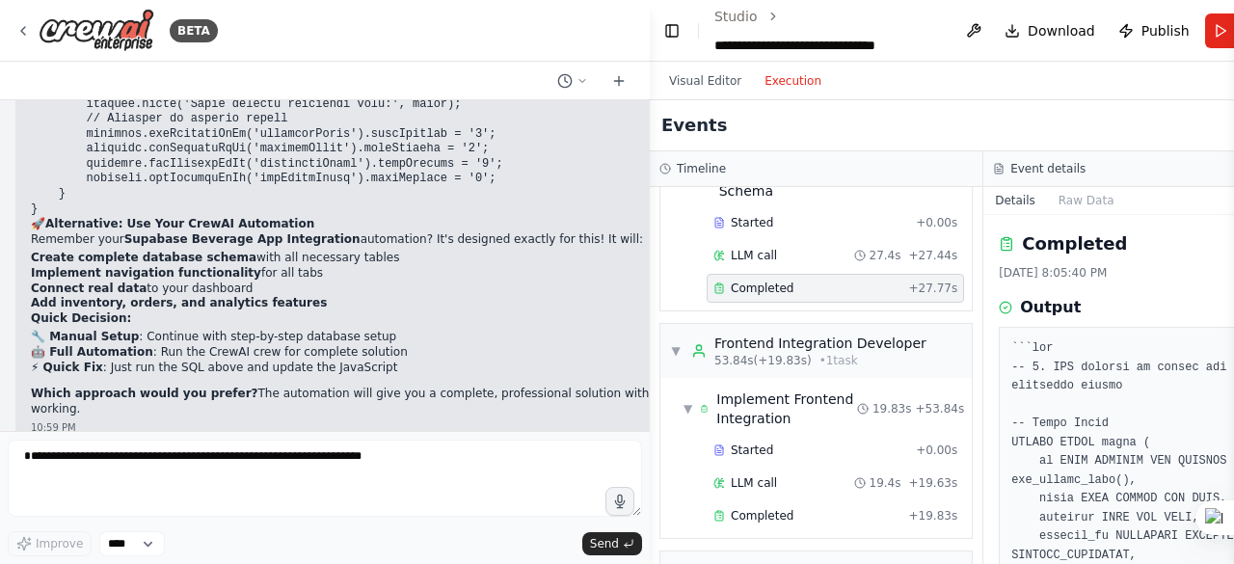
scroll to position [40407, 0]
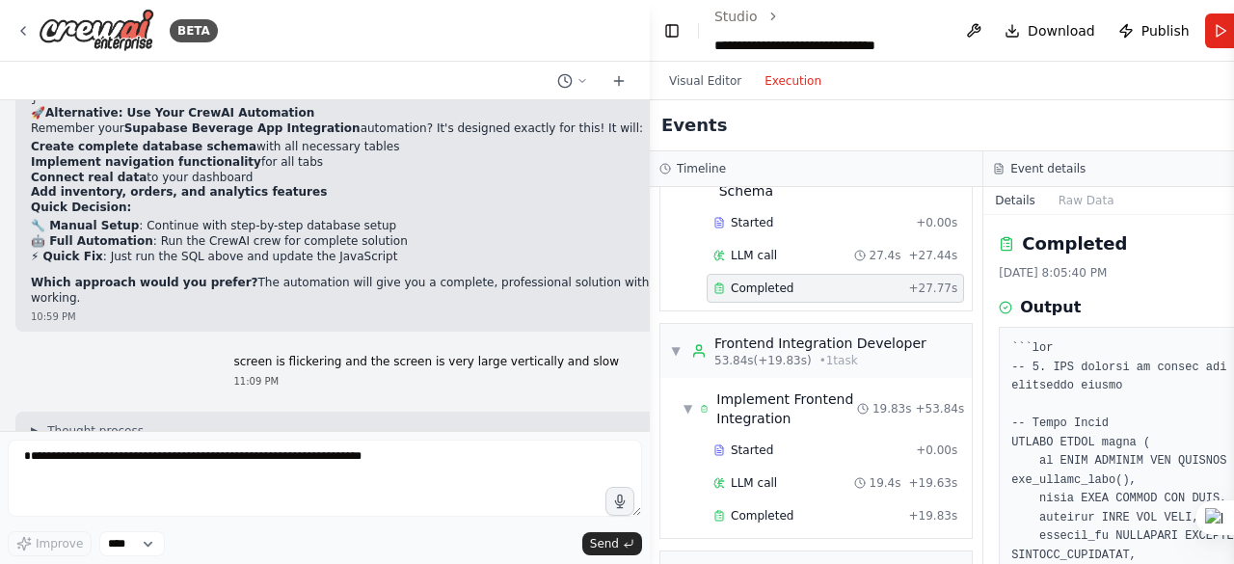
drag, startPoint x: 91, startPoint y: 321, endPoint x: 48, endPoint y: 336, distance: 44.8
copy code "const SUPABASE_URL = "https://csqehkqpcfntapqirjyi.supabase.co"; const SUPABASE…"
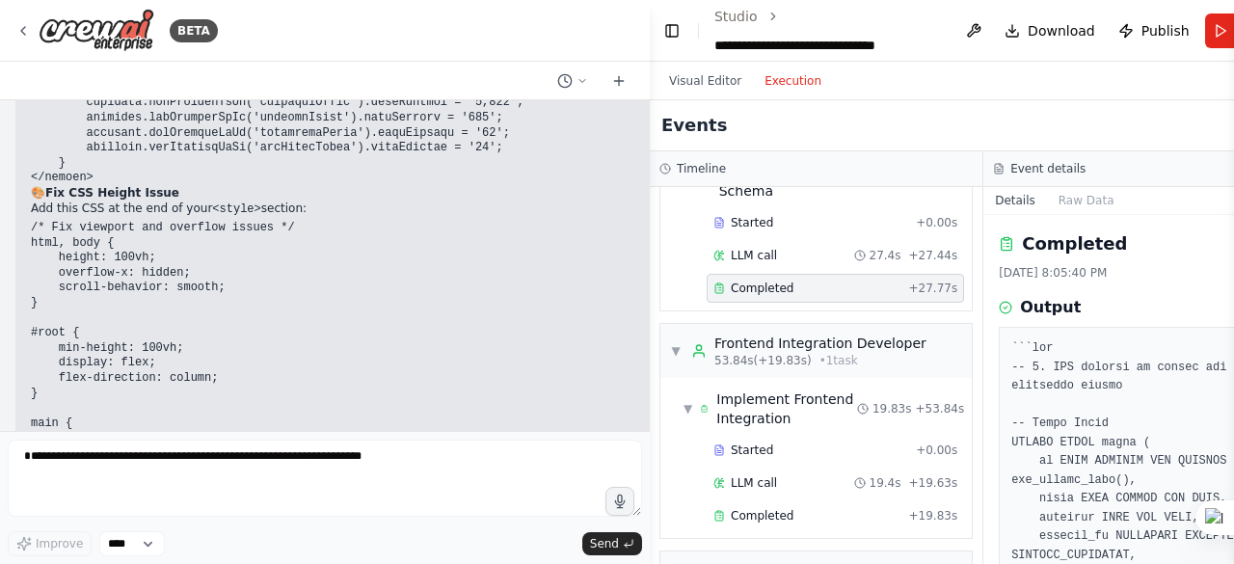
scroll to position [43728, 0]
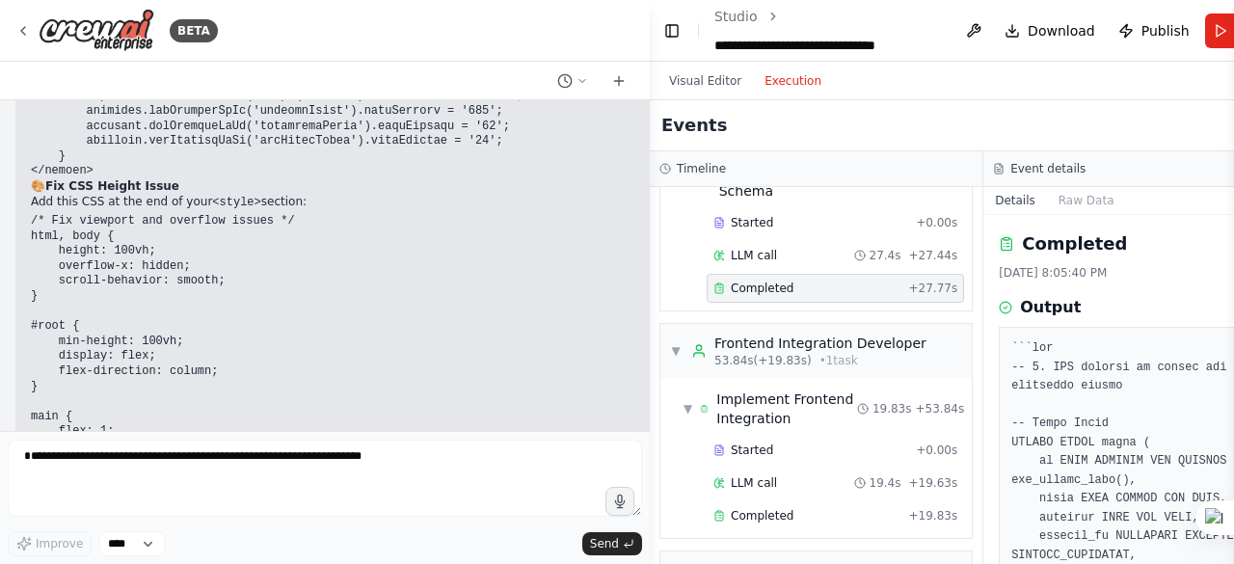
click at [62, 80] on div at bounding box center [325, 81] width 650 height 39
copy ol "Fixed chart initialization (prevents multiple chart instances) Fixed CSS height…"
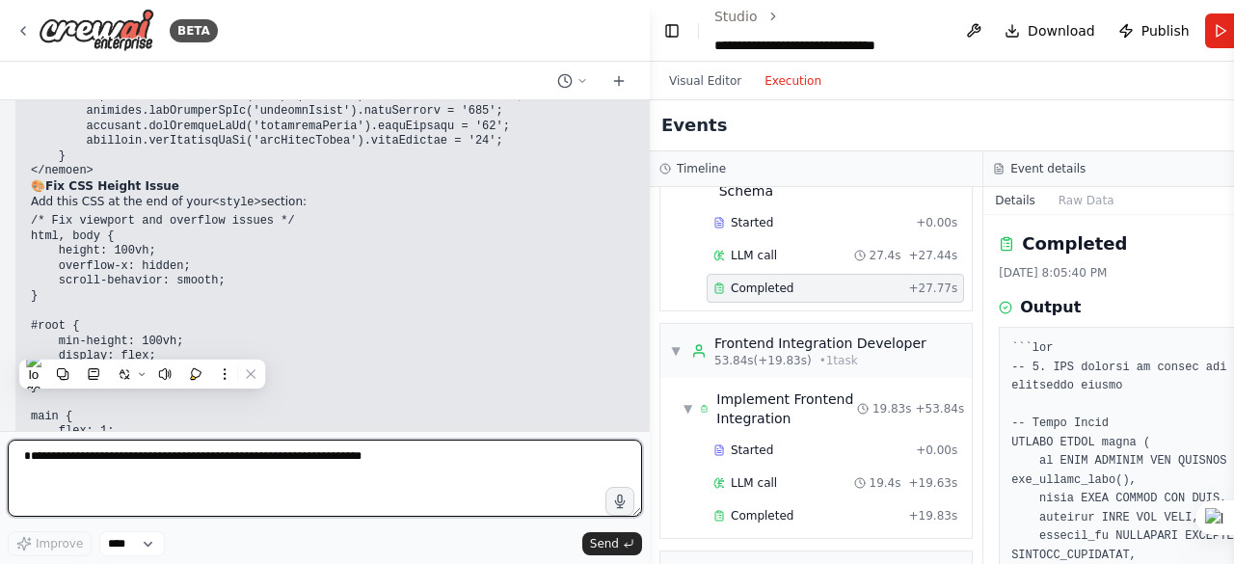
click at [49, 464] on textarea "**********" at bounding box center [325, 478] width 634 height 77
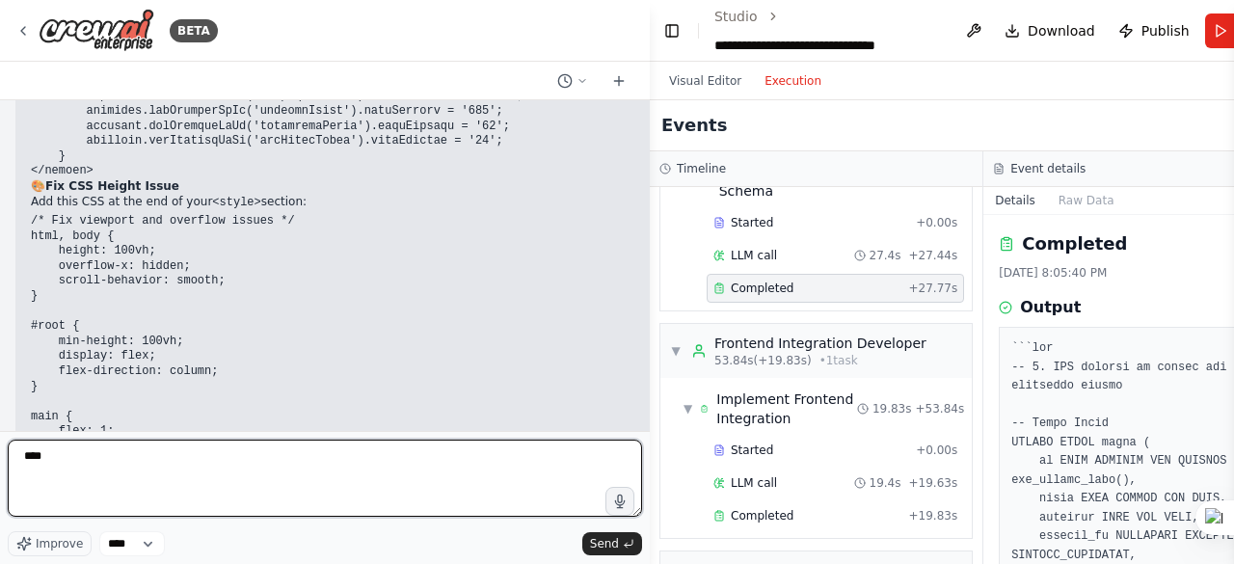
type textarea "****"
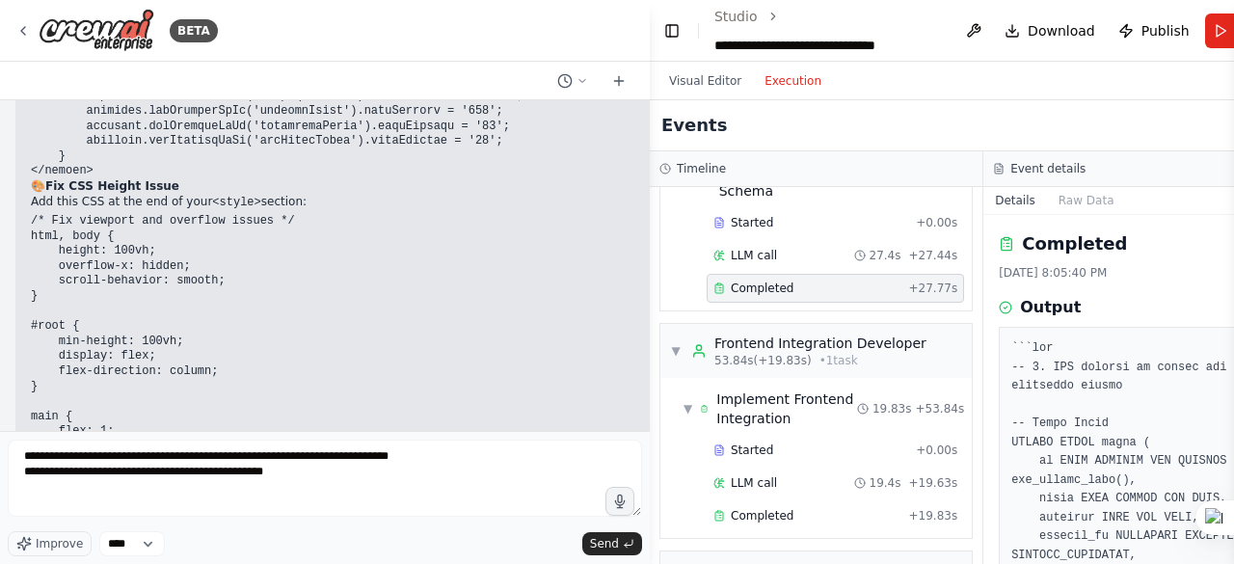
type textarea "**********"
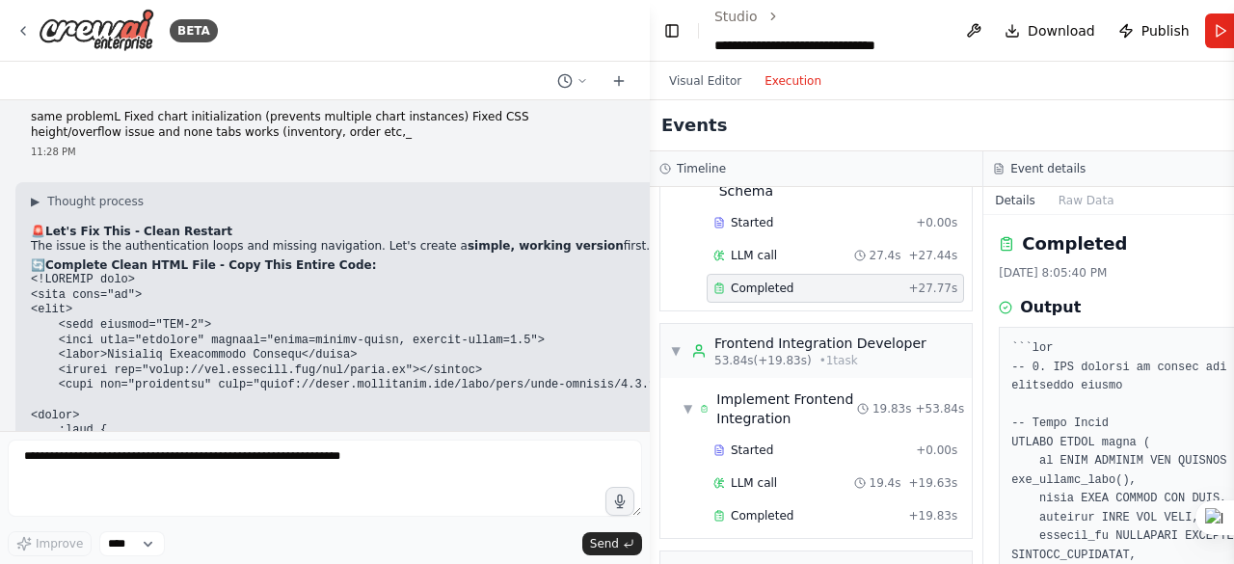
scroll to position [44208, 0]
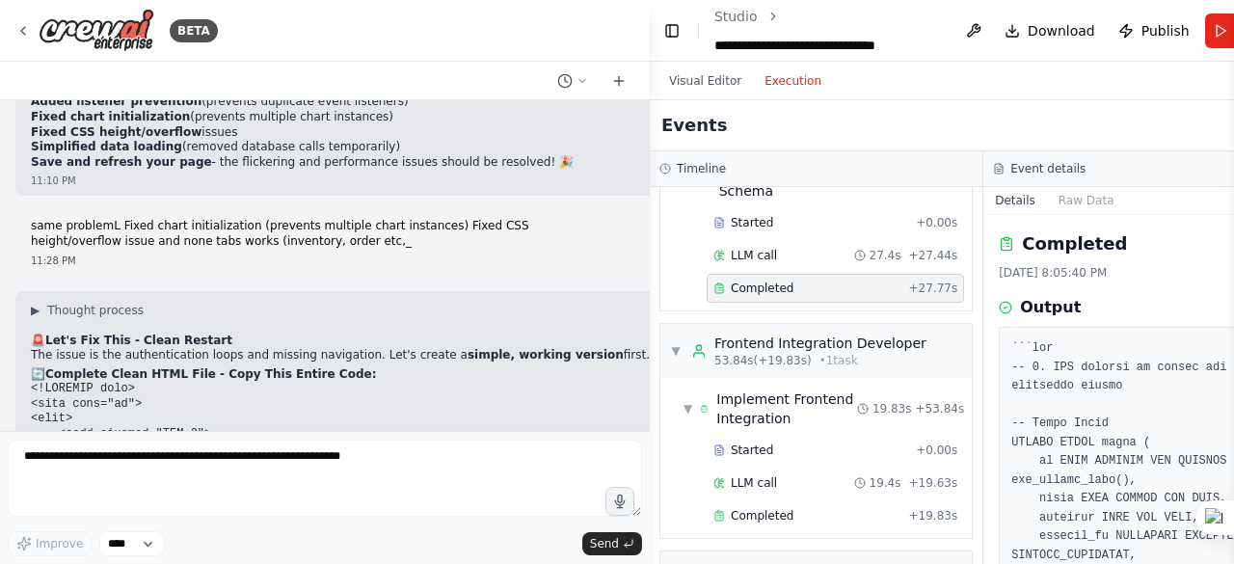
click at [52, 466] on textarea at bounding box center [325, 478] width 634 height 77
type textarea "**********"
click at [607, 543] on span "Send" at bounding box center [604, 543] width 29 height 15
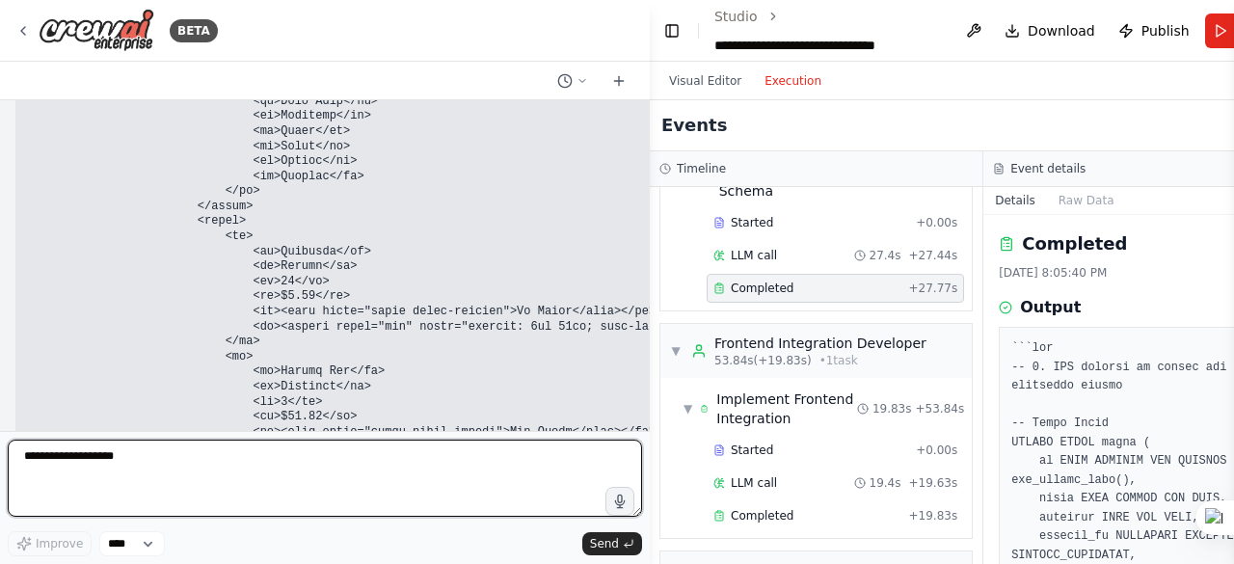
scroll to position [59520, 0]
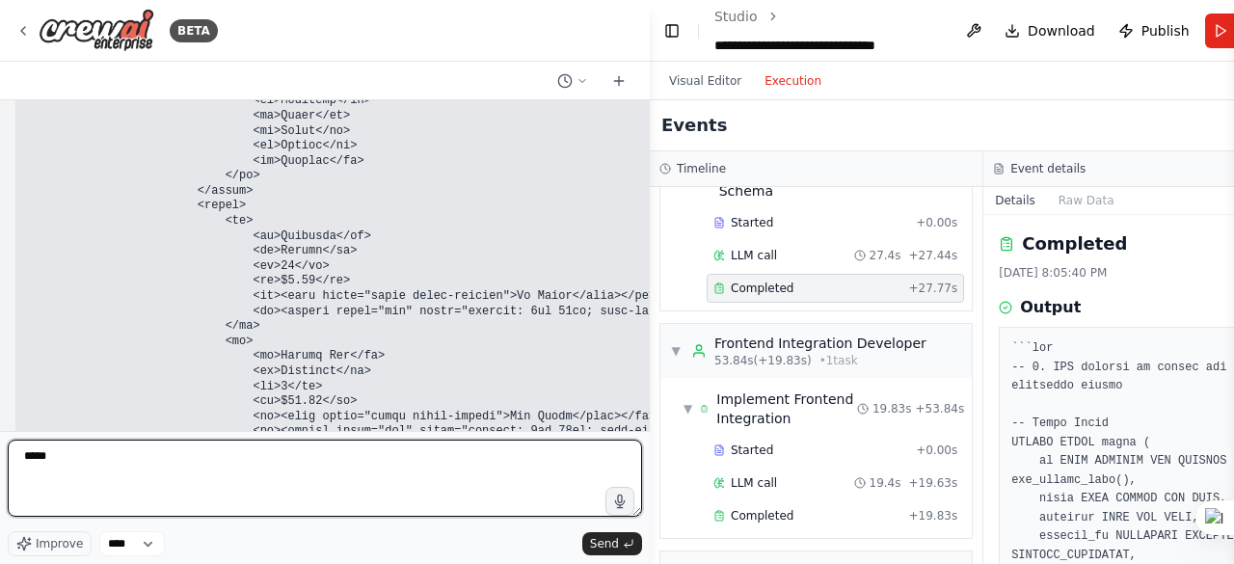
type textarea "******"
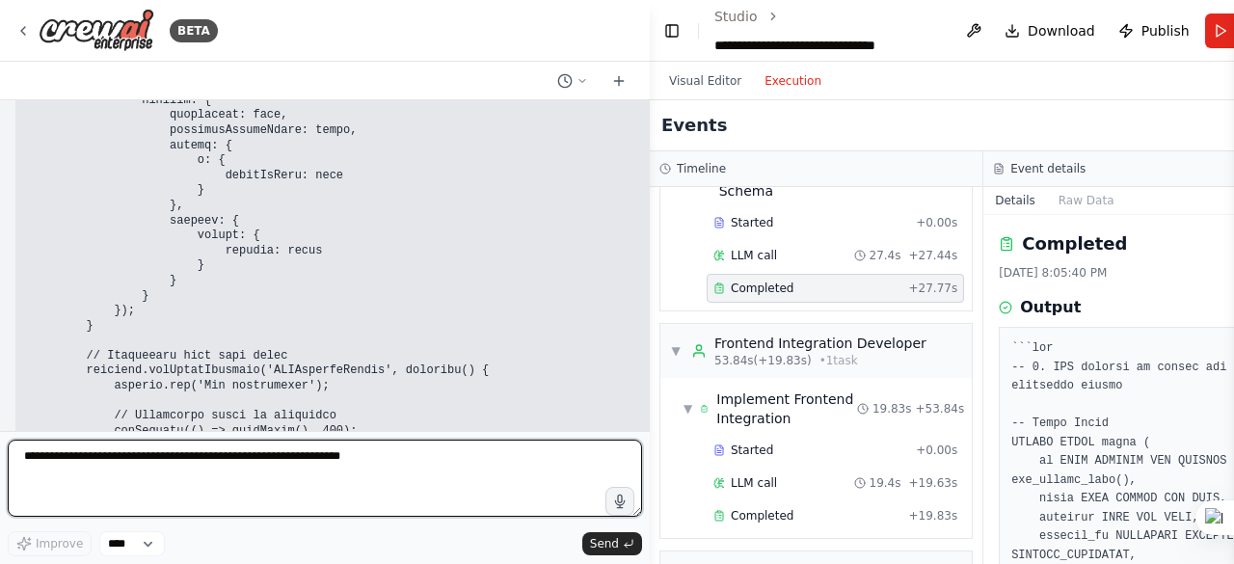
scroll to position [64796, 0]
